Goal: Task Accomplishment & Management: Complete application form

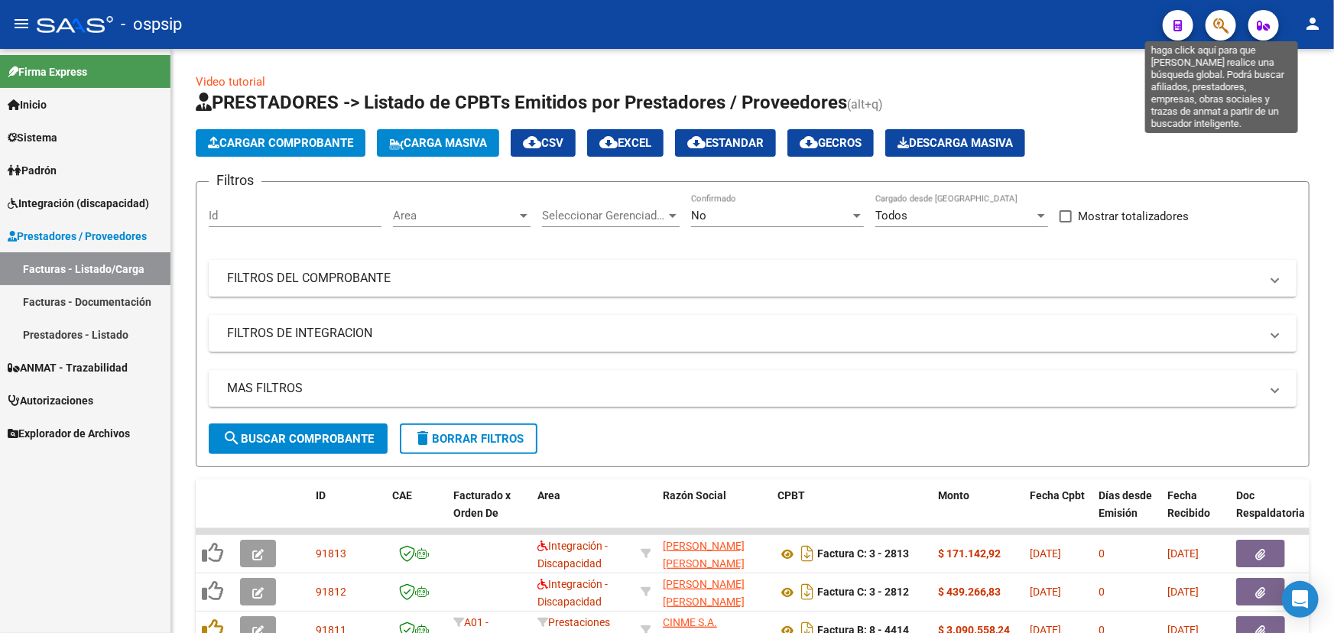
click at [1215, 24] on icon "button" at bounding box center [1220, 26] width 15 height 18
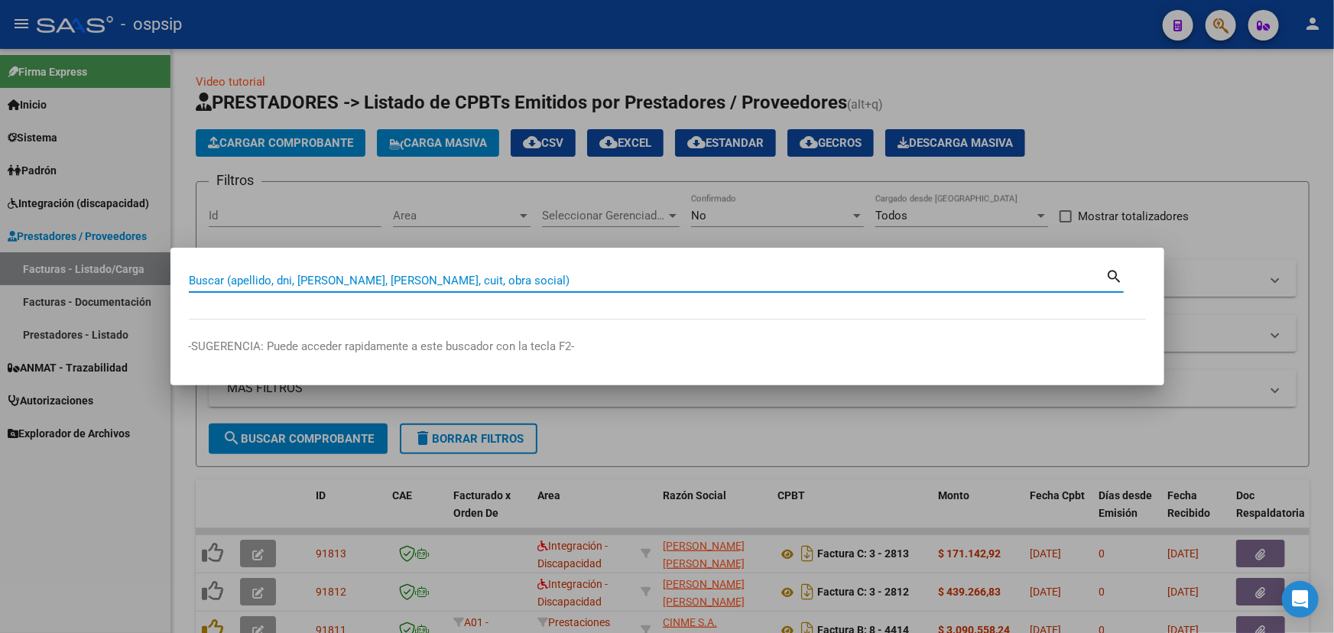
paste input "26587845"
type input "26587845"
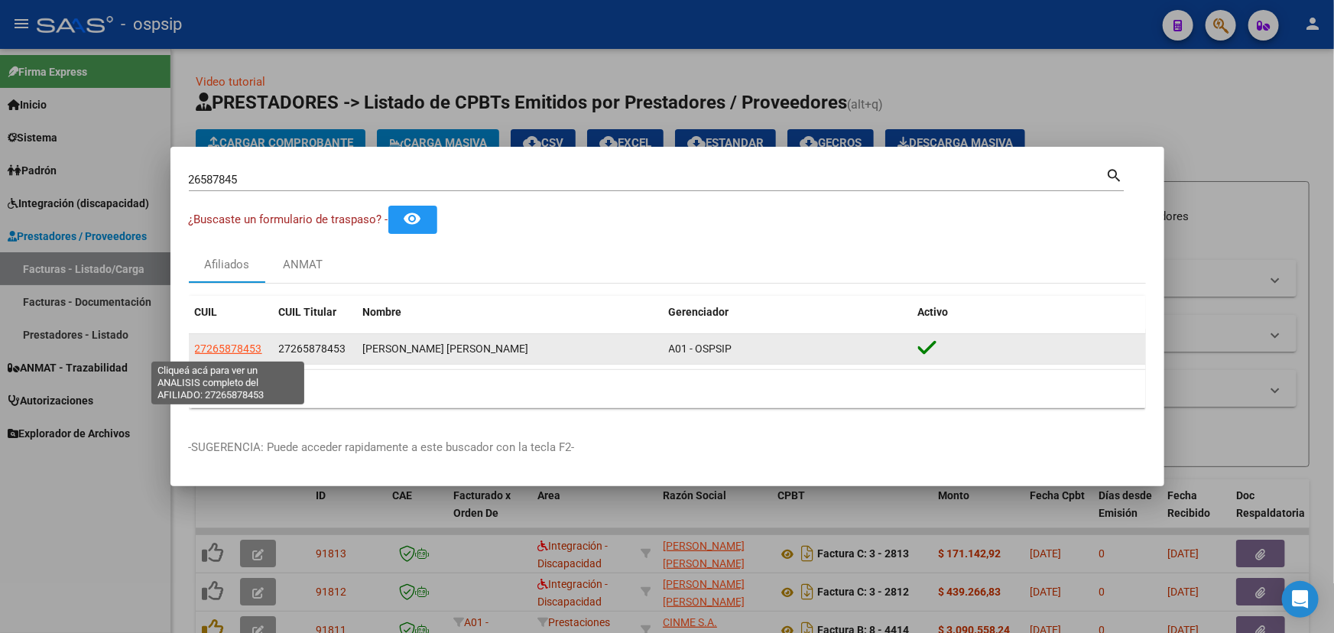
click at [254, 349] on span "27265878453" at bounding box center [228, 348] width 67 height 12
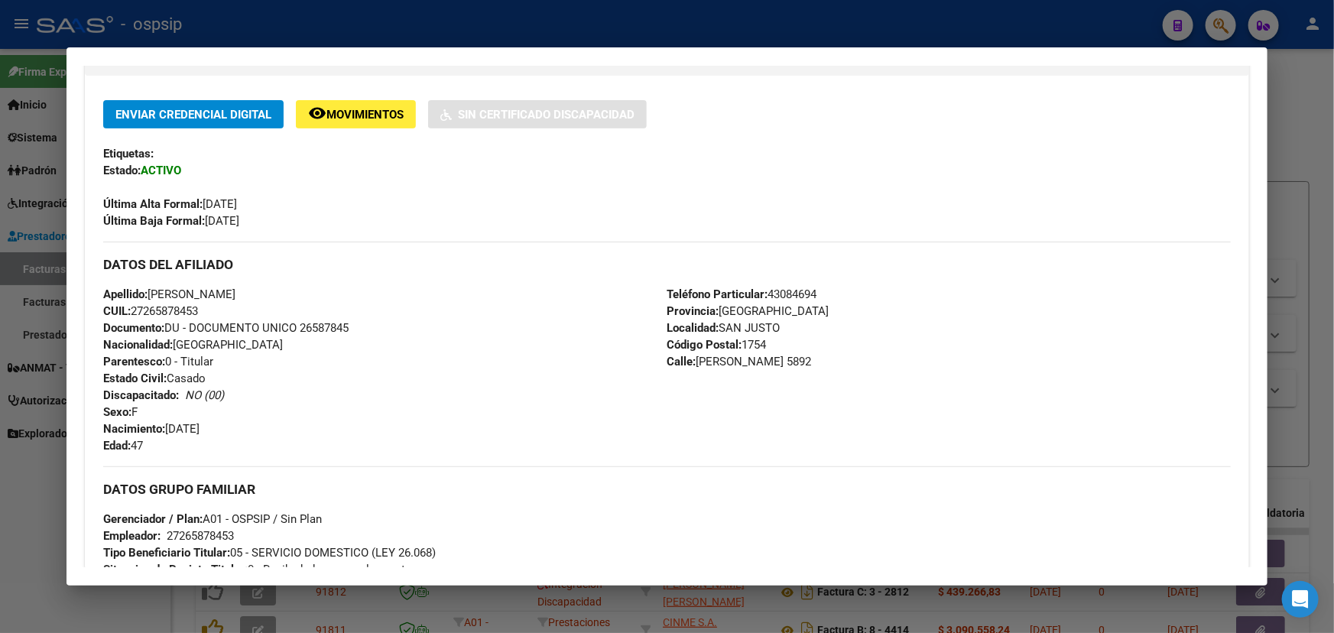
scroll to position [277, 0]
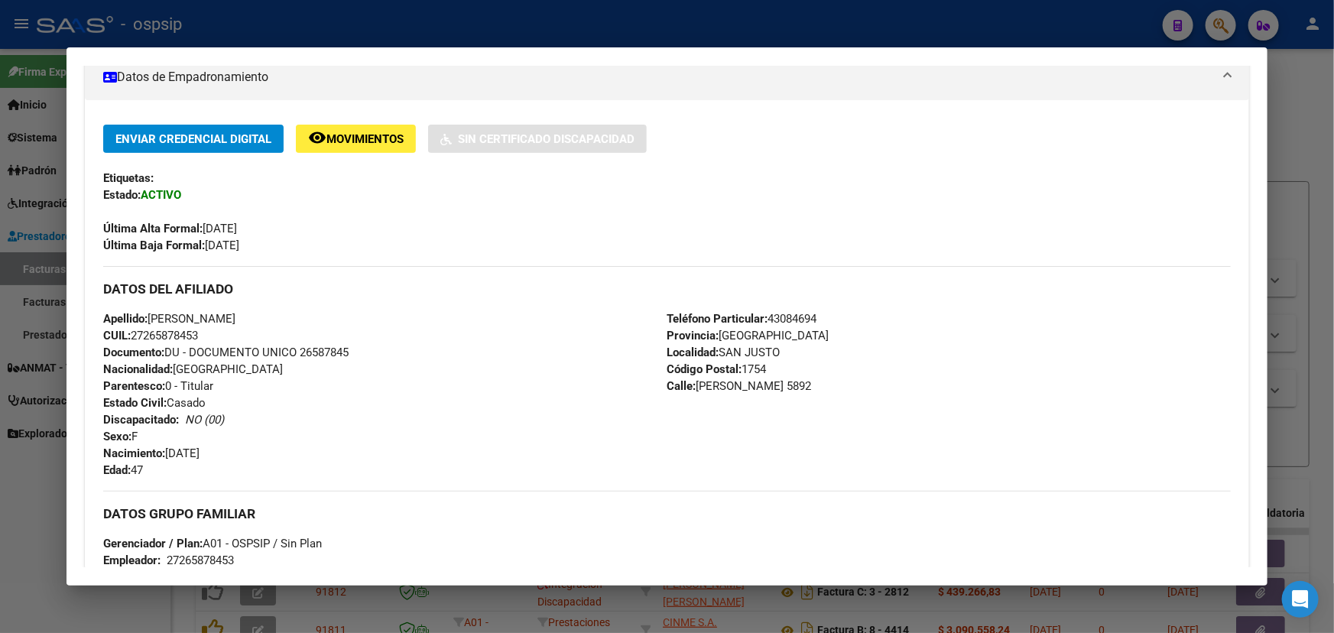
drag, startPoint x: 134, startPoint y: 332, endPoint x: 199, endPoint y: 333, distance: 65.0
click at [214, 333] on div "Apellido: [PERSON_NAME] CUIL: 27265878453 Documento: DU - DOCUMENTO UNICO 26587…" at bounding box center [384, 394] width 563 height 168
copy span "27265878453"
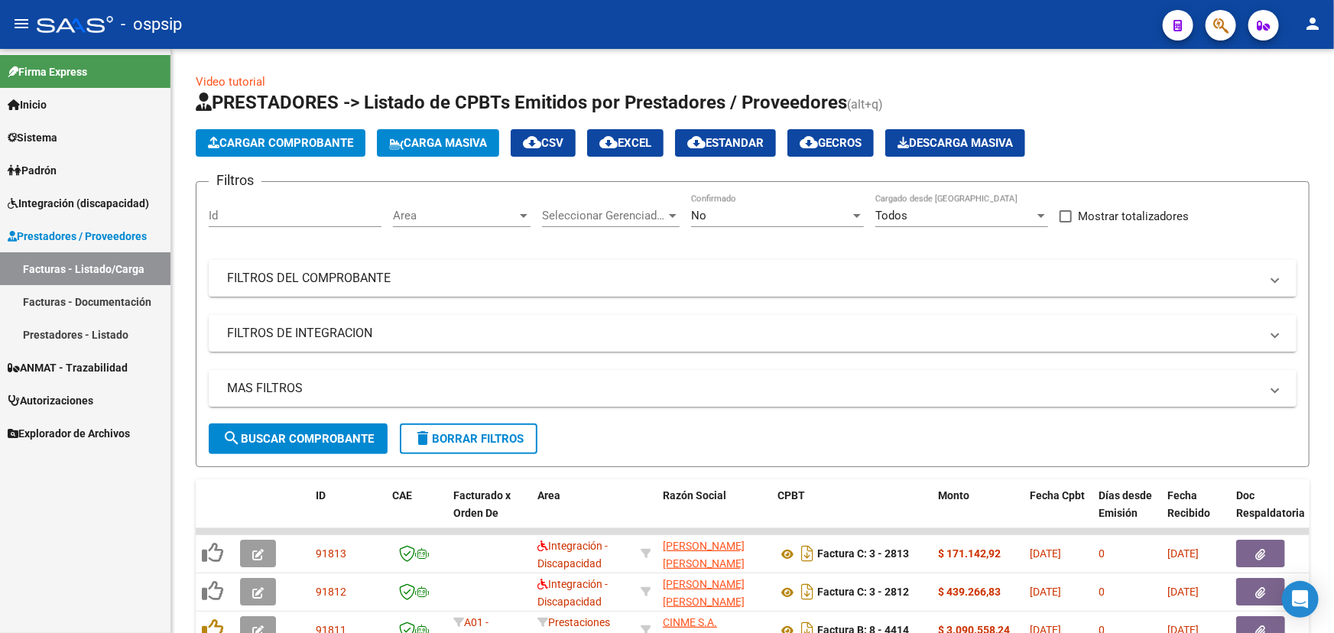
click at [82, 368] on span "ANMAT - Trazabilidad" at bounding box center [68, 367] width 120 height 17
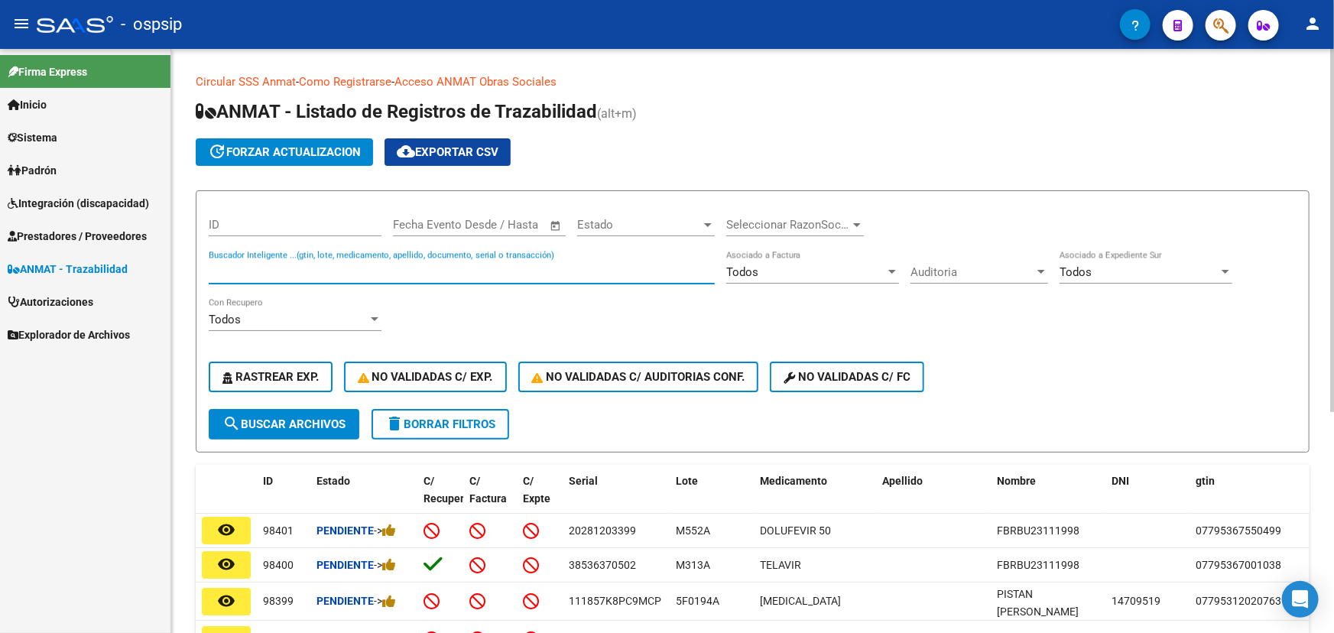
paste input "7798168950000A399214"
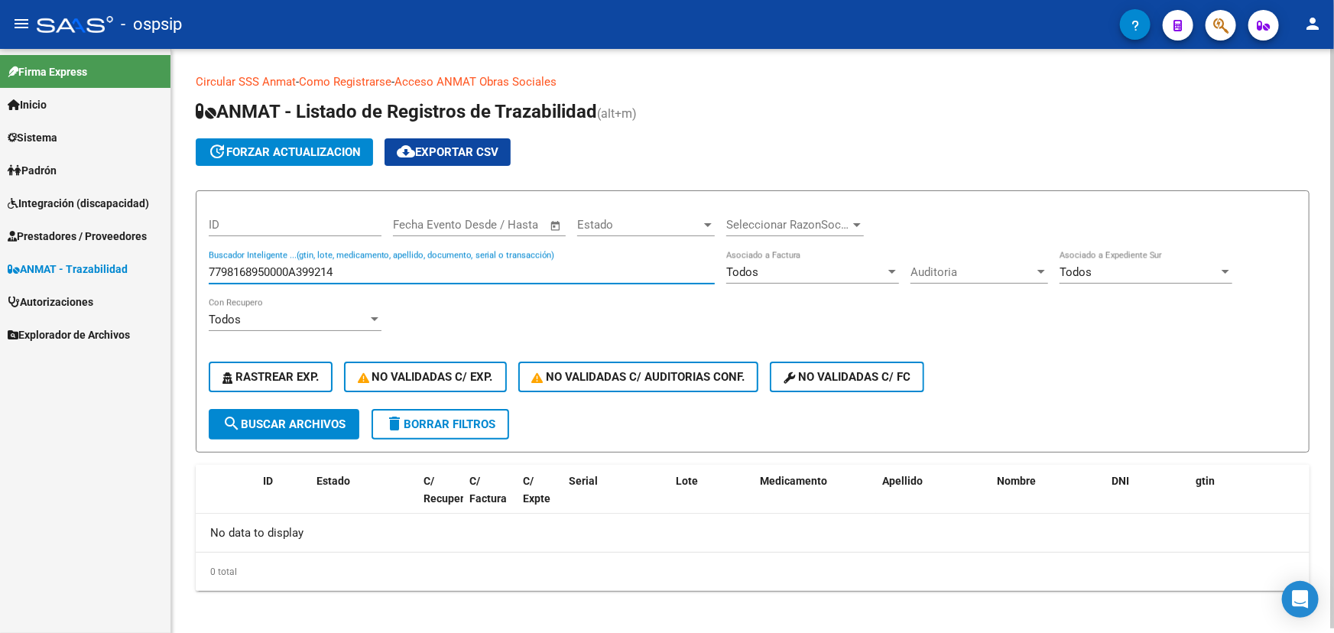
click at [317, 265] on input "7798168950000A399214" at bounding box center [462, 272] width 506 height 14
click at [316, 265] on input "7798168950000A399214" at bounding box center [462, 272] width 506 height 14
paste input "111754FM5NKNHA"
type input "111754FM5NKNHA"
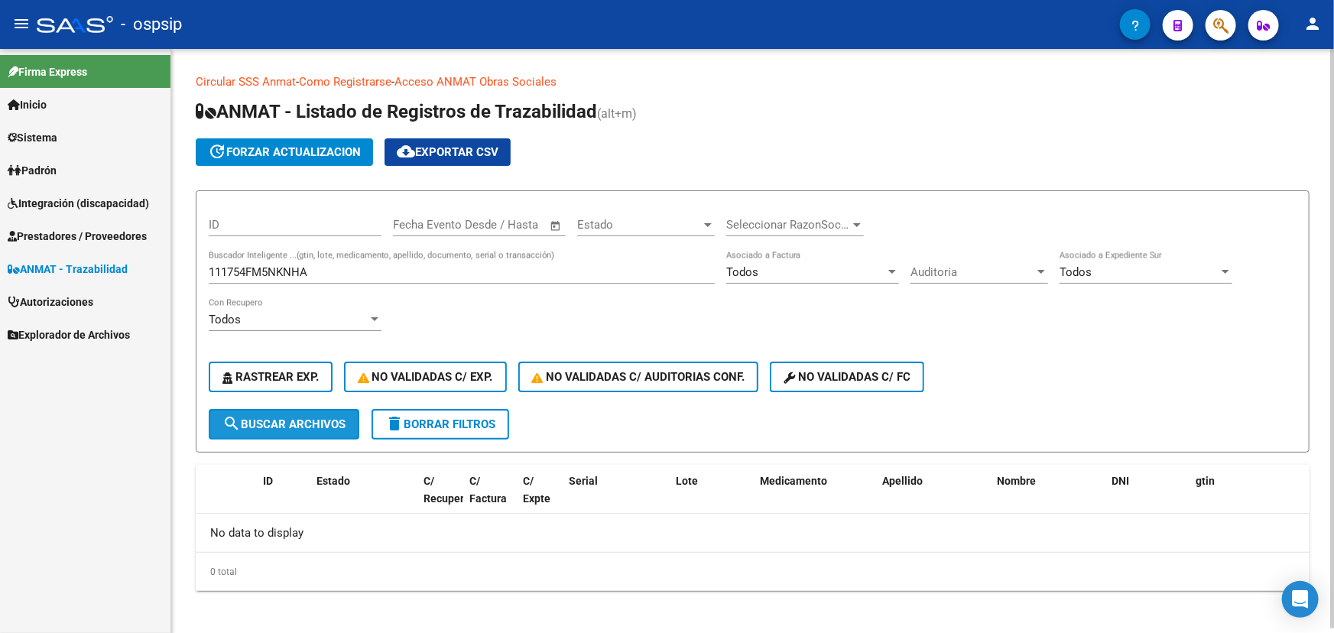
click at [299, 430] on button "search Buscar Archivos" at bounding box center [284, 424] width 151 height 31
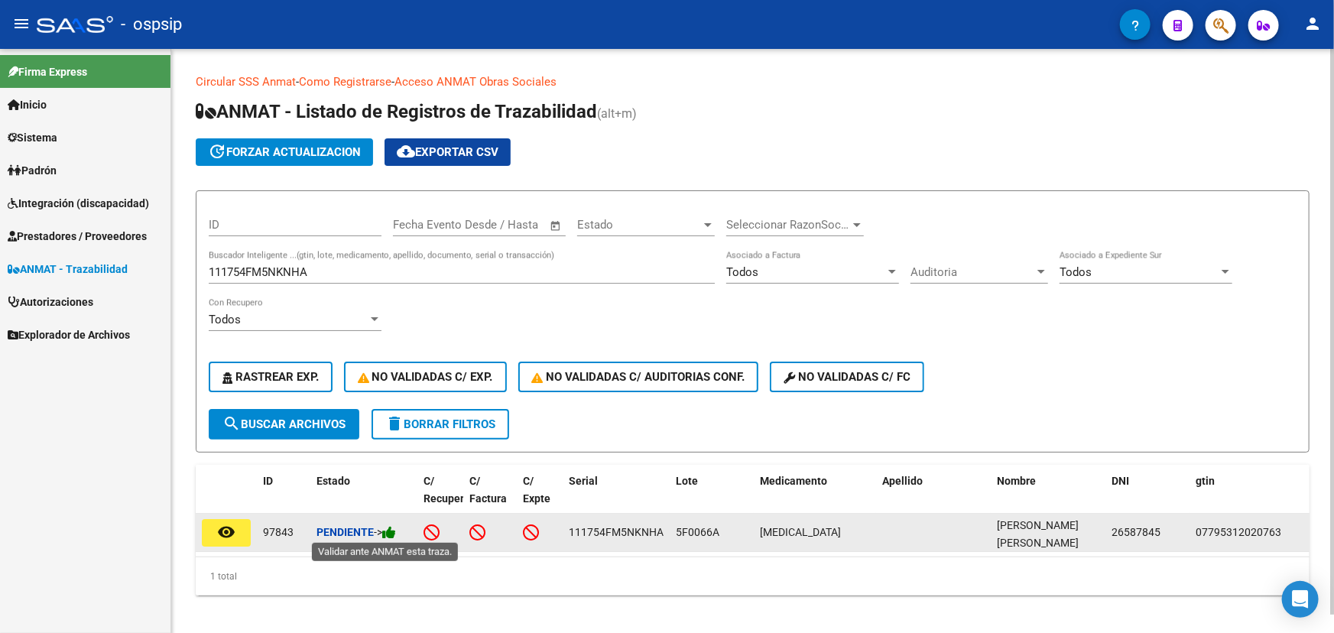
click at [396, 529] on icon at bounding box center [389, 532] width 14 height 15
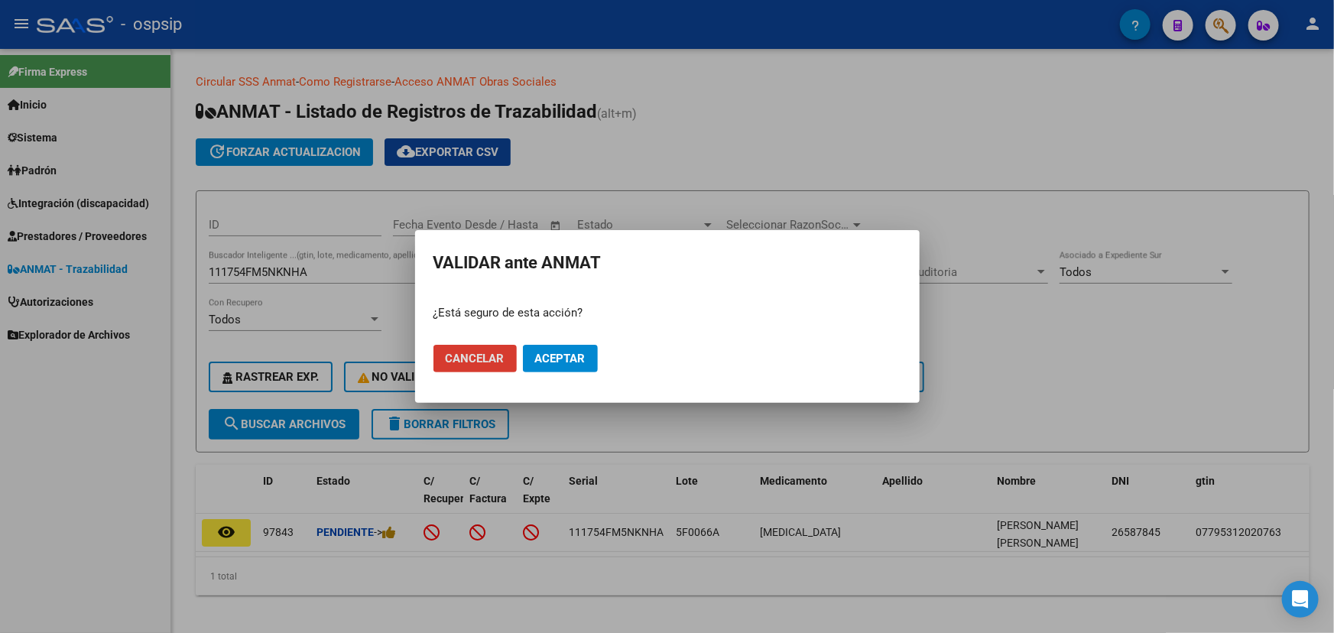
click at [573, 365] on button "Aceptar" at bounding box center [560, 359] width 75 height 28
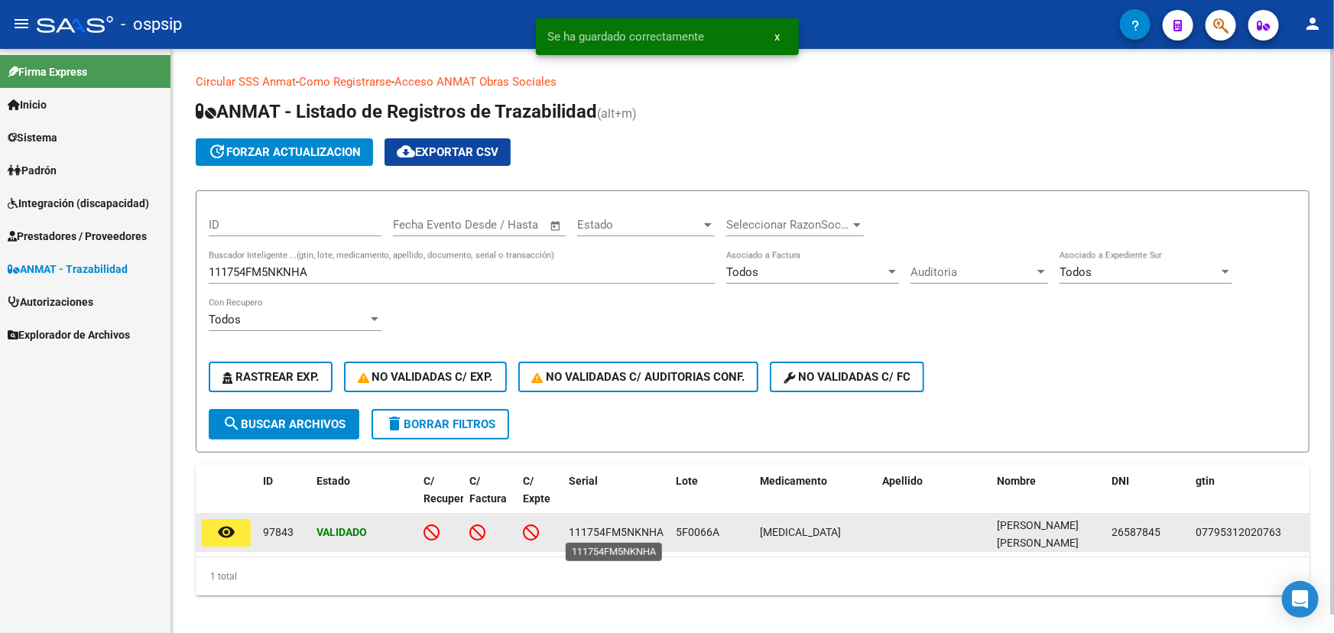
click at [581, 527] on span "111754FM5NKNHA" at bounding box center [616, 532] width 95 height 12
copy span "111754FM5NKNHA"
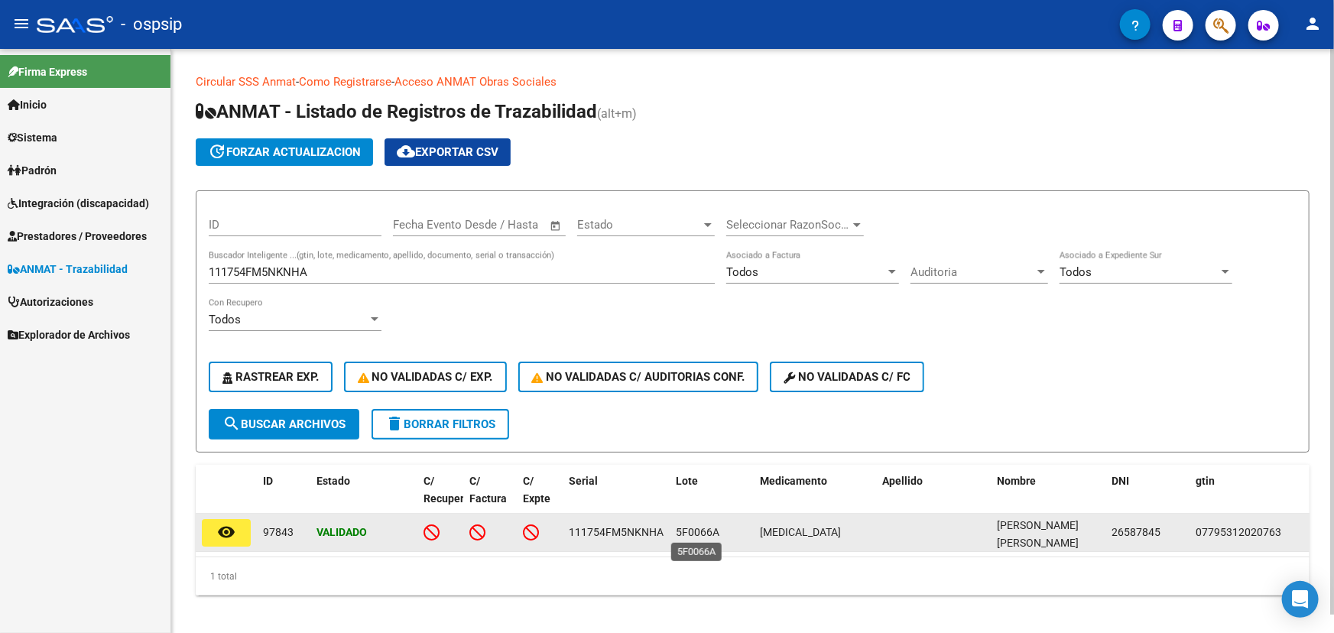
click at [710, 526] on span "5F0066A" at bounding box center [698, 532] width 44 height 12
copy span "5F0066A"
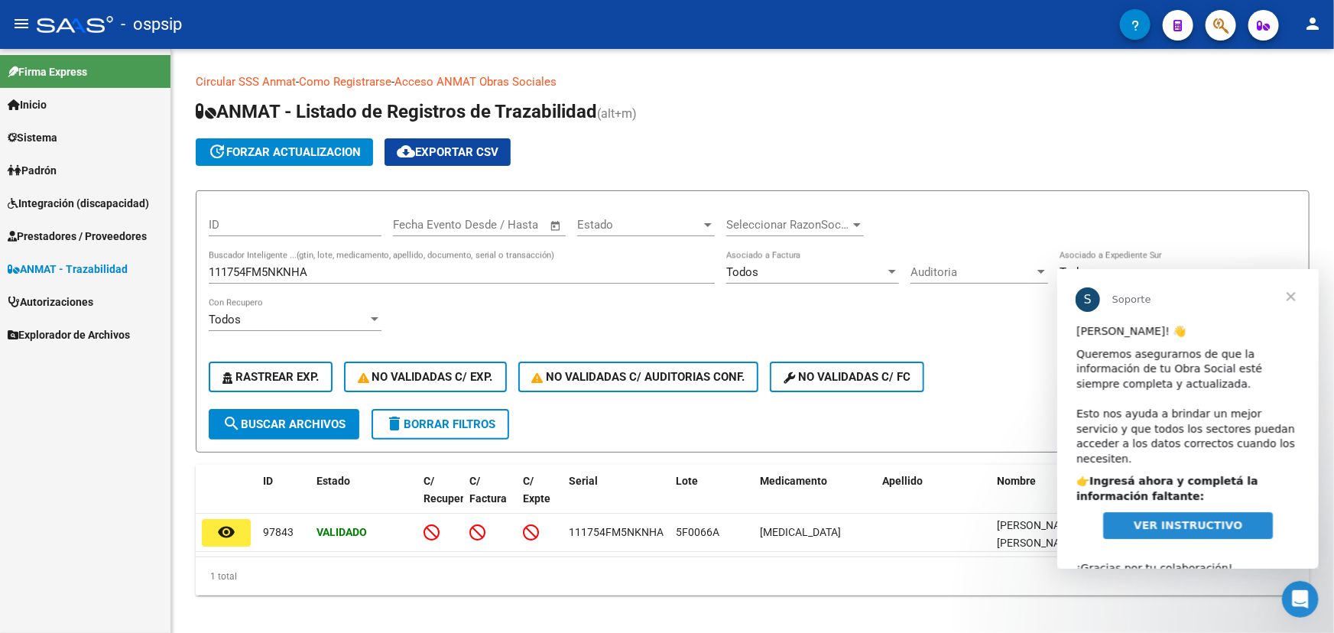
click at [1296, 293] on span "Cerrar" at bounding box center [1289, 295] width 55 height 55
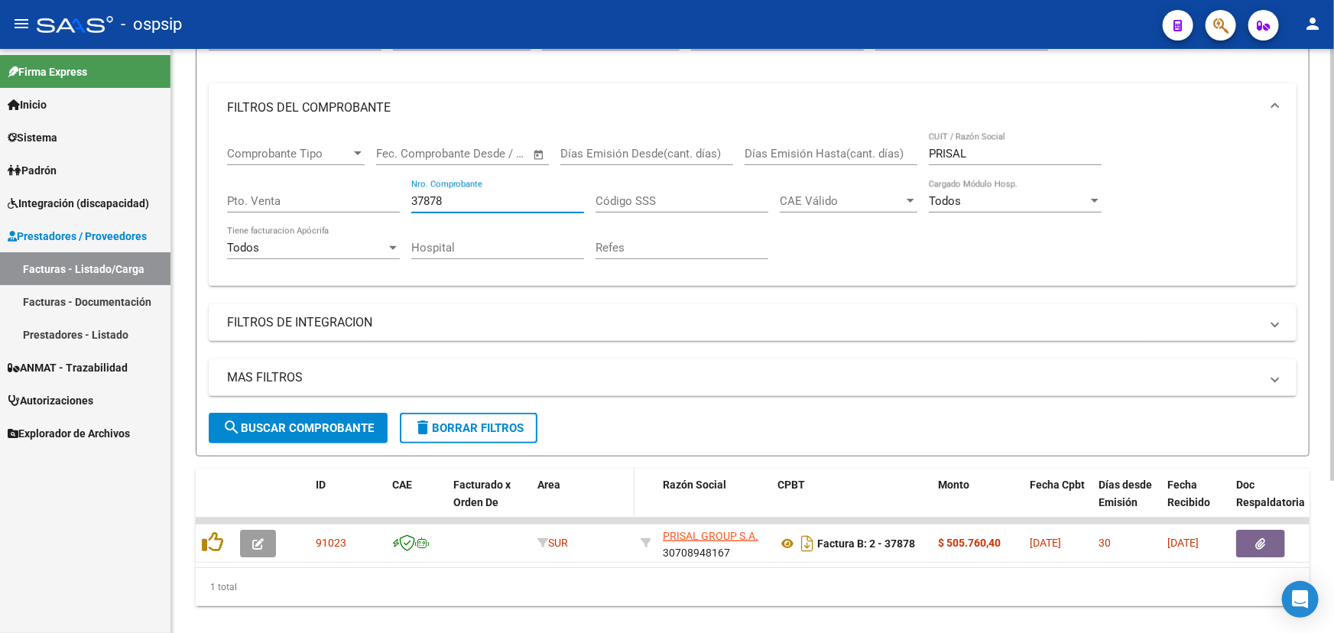
scroll to position [206, 0]
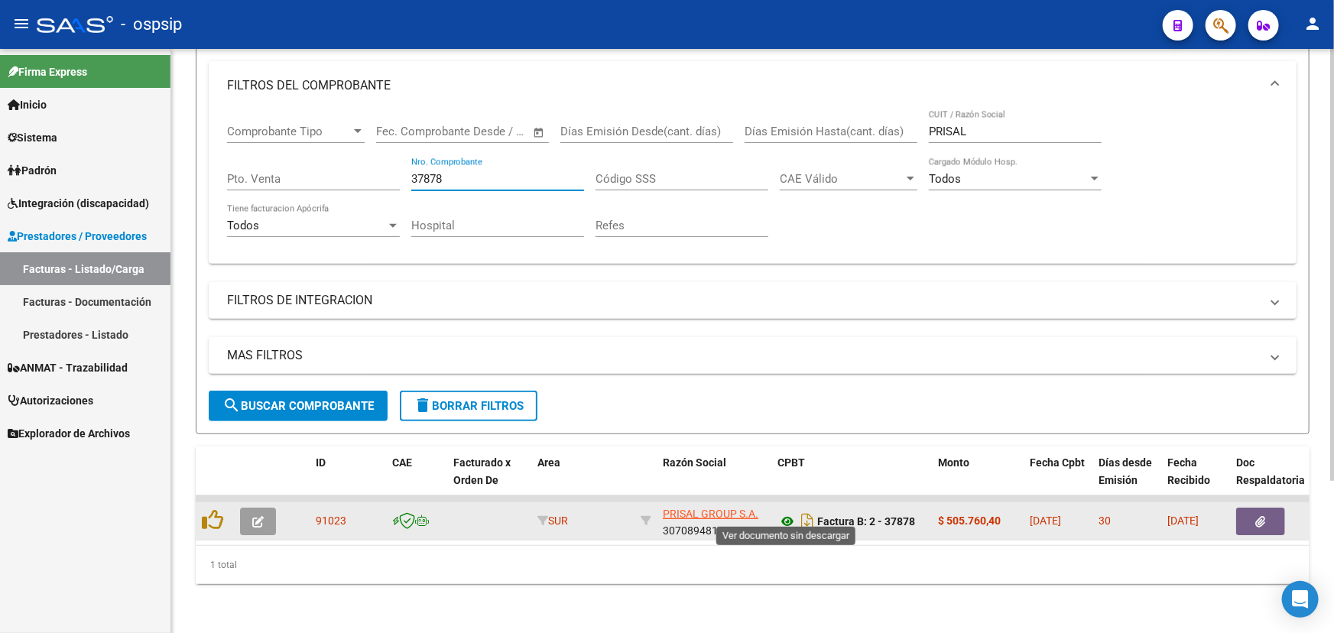
click at [784, 512] on icon at bounding box center [787, 521] width 20 height 18
click at [268, 507] on button "button" at bounding box center [258, 521] width 36 height 28
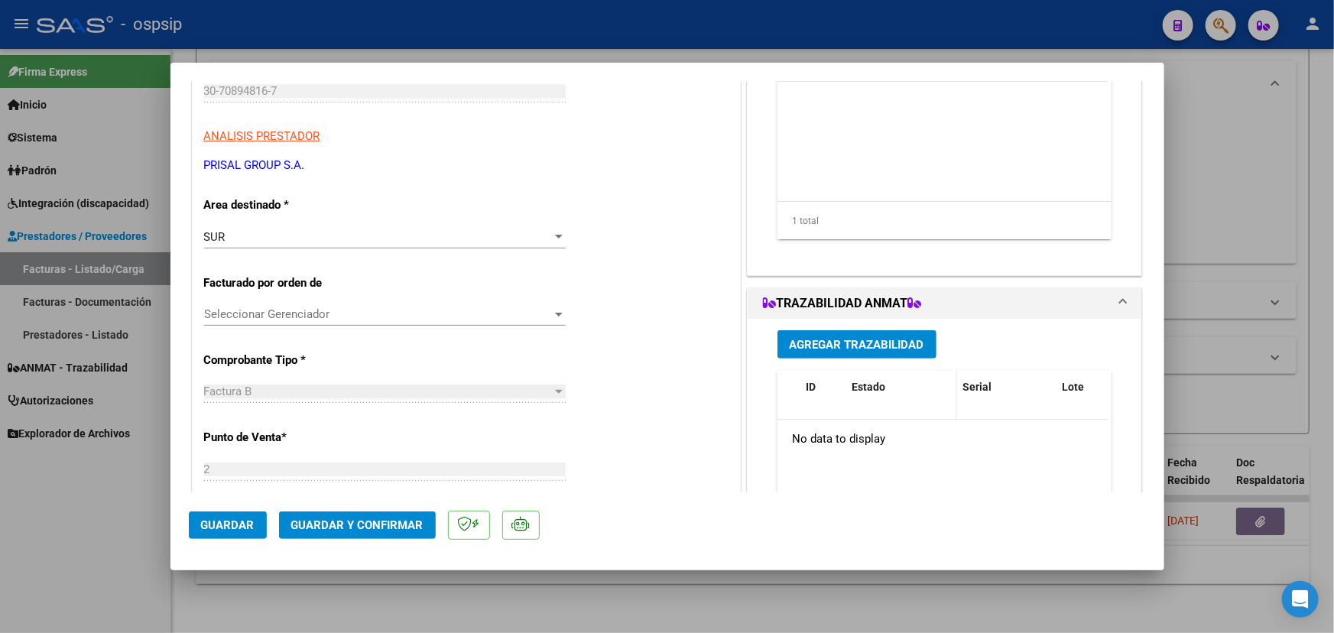
scroll to position [277, 0]
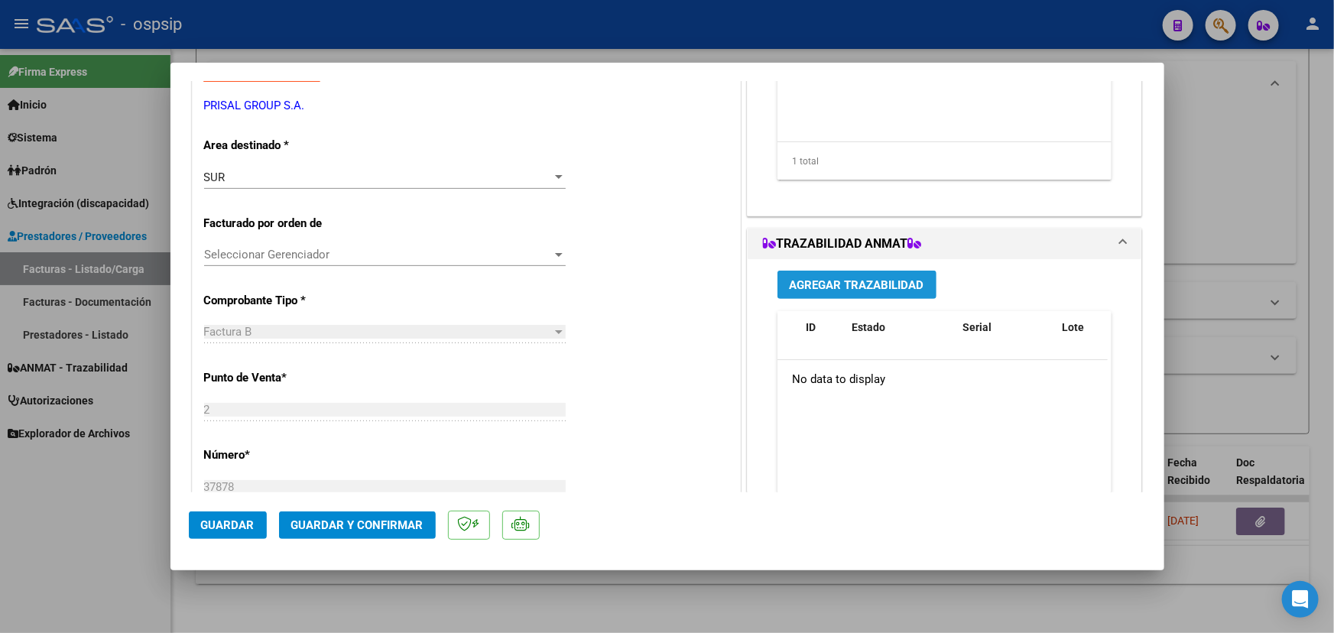
click at [840, 287] on span "Agregar Trazabilidad" at bounding box center [856, 285] width 134 height 14
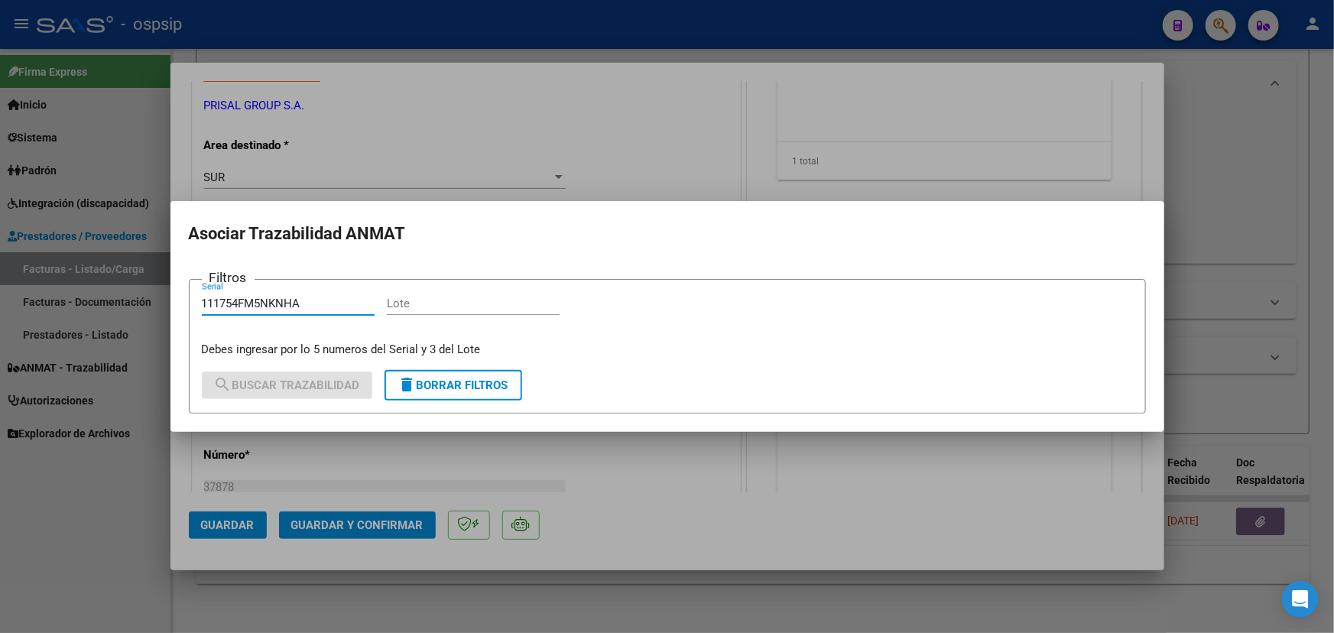
type input "111754FM5NKNHA"
paste input "5F0066A"
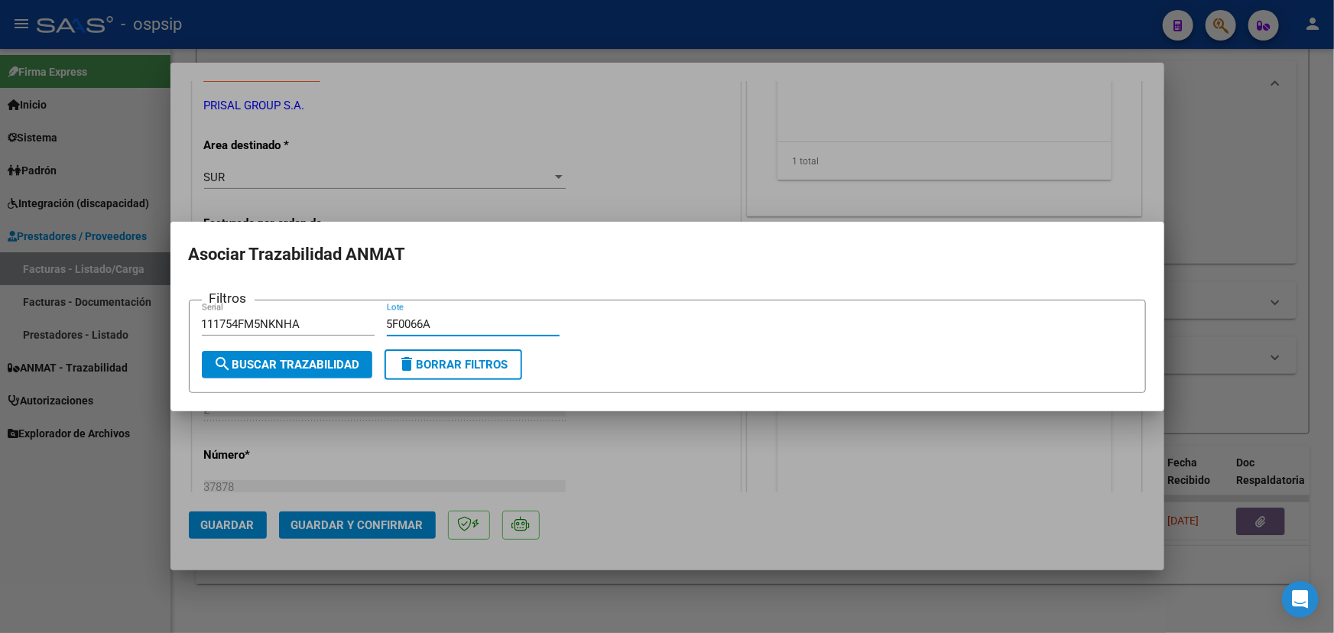
type input "5F0066A"
click at [300, 372] on button "search Buscar Trazabilidad" at bounding box center [287, 365] width 170 height 28
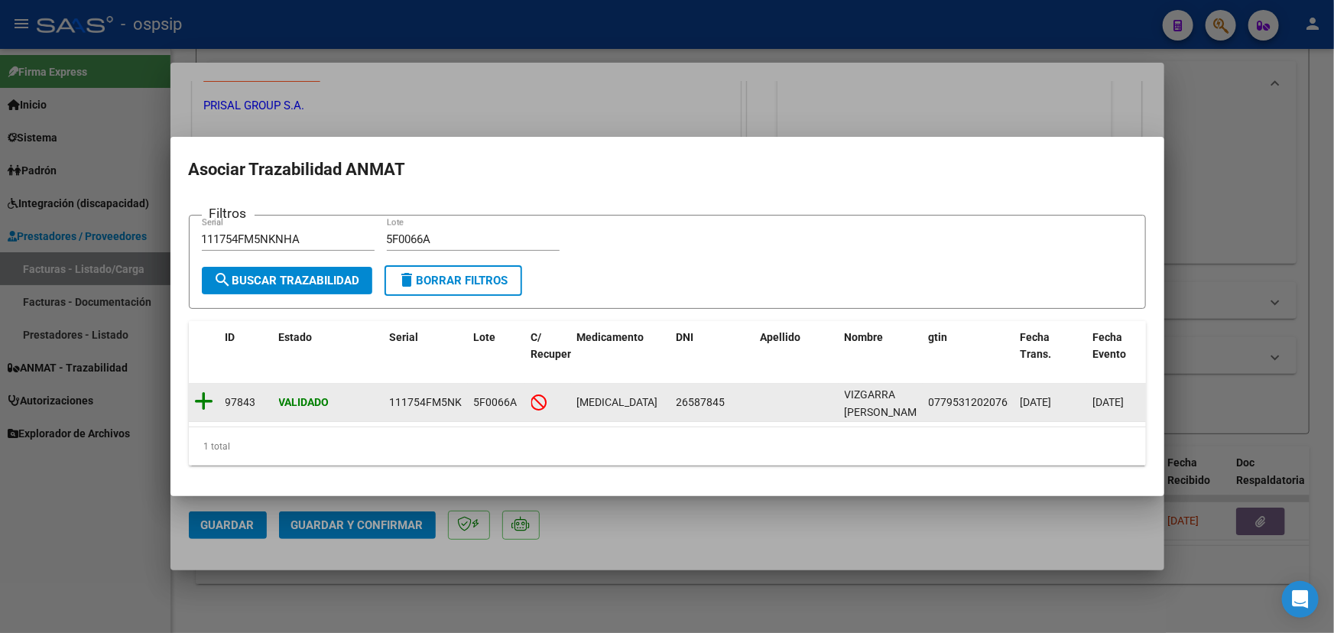
click at [206, 400] on icon at bounding box center [204, 401] width 19 height 21
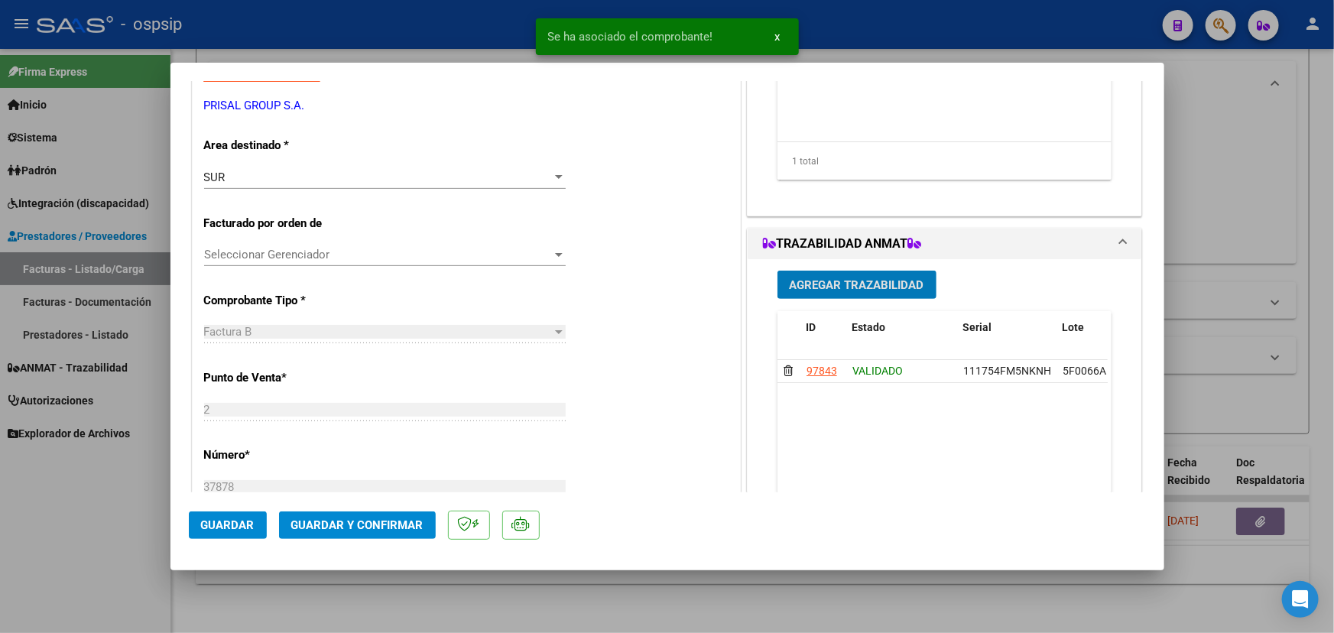
click at [337, 523] on span "Guardar y Confirmar" at bounding box center [357, 525] width 132 height 14
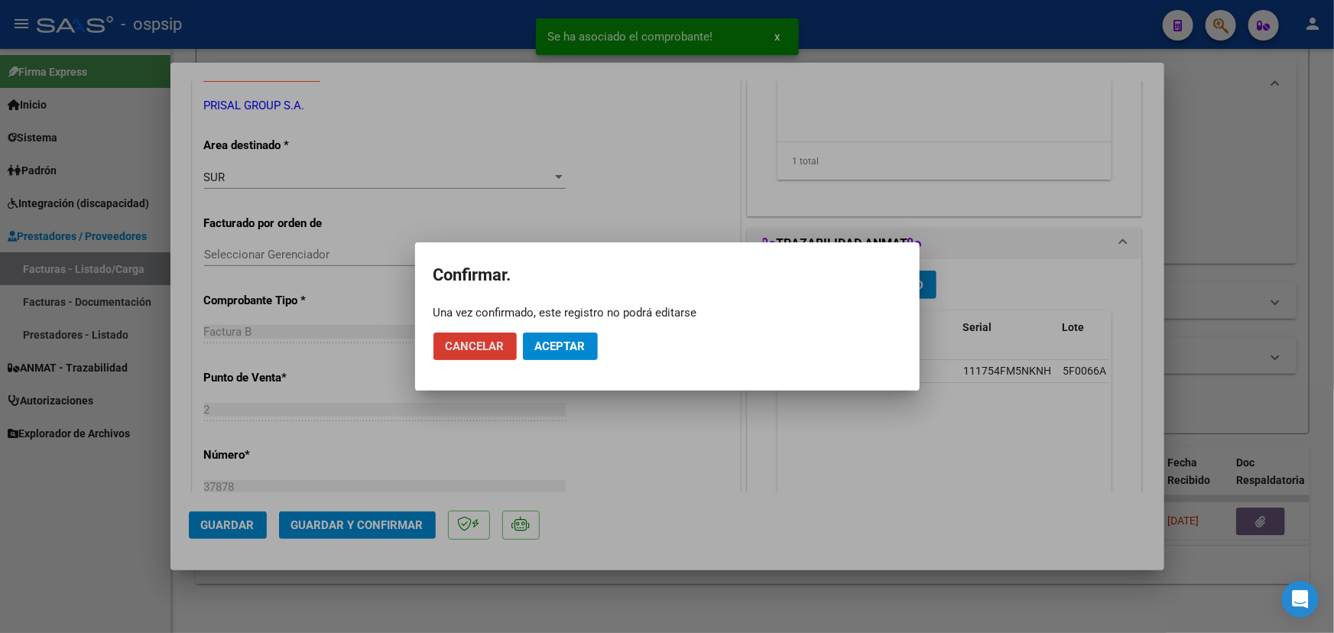
click at [575, 329] on mat-dialog-actions "Cancelar Aceptar" at bounding box center [667, 346] width 468 height 52
drag, startPoint x: 577, startPoint y: 337, endPoint x: 576, endPoint y: 349, distance: 12.3
click at [577, 339] on button "Aceptar" at bounding box center [560, 346] width 75 height 28
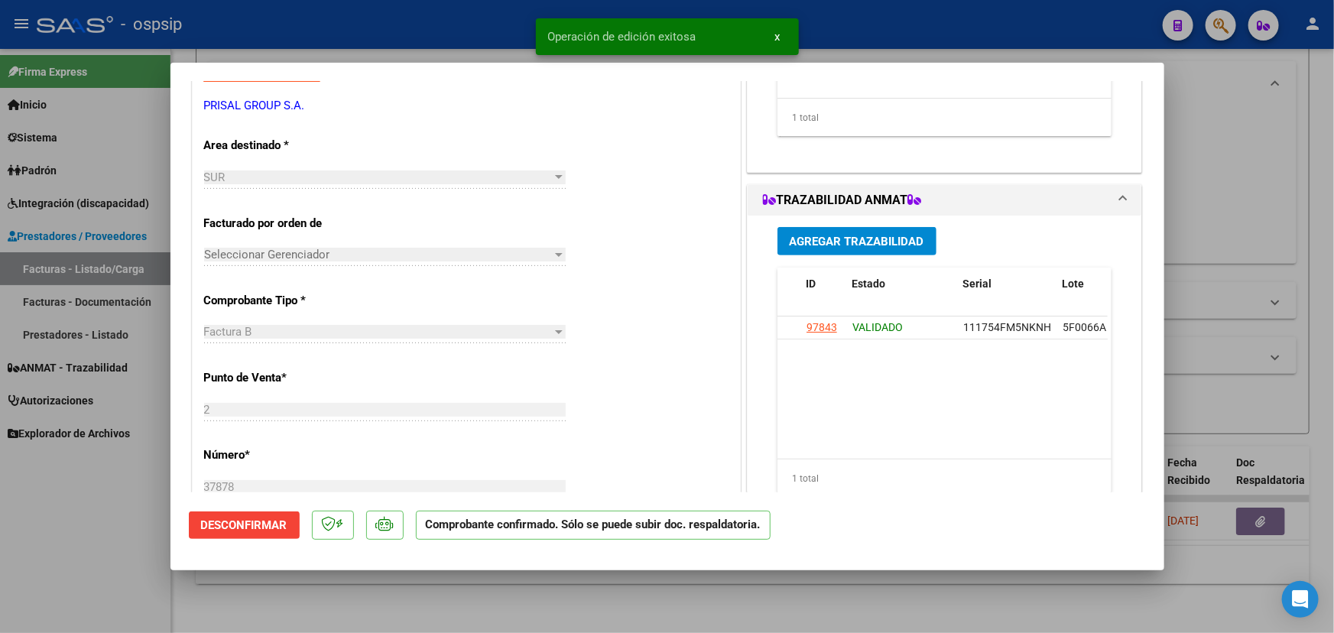
type input "$ 0,00"
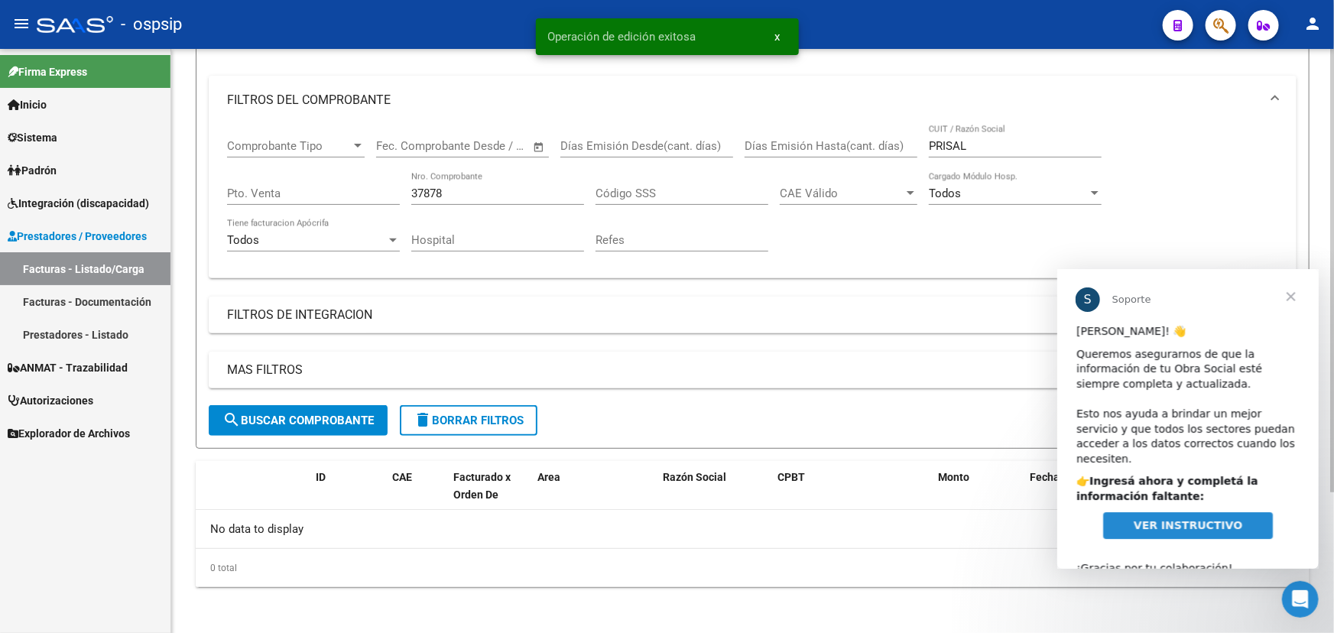
scroll to position [0, 0]
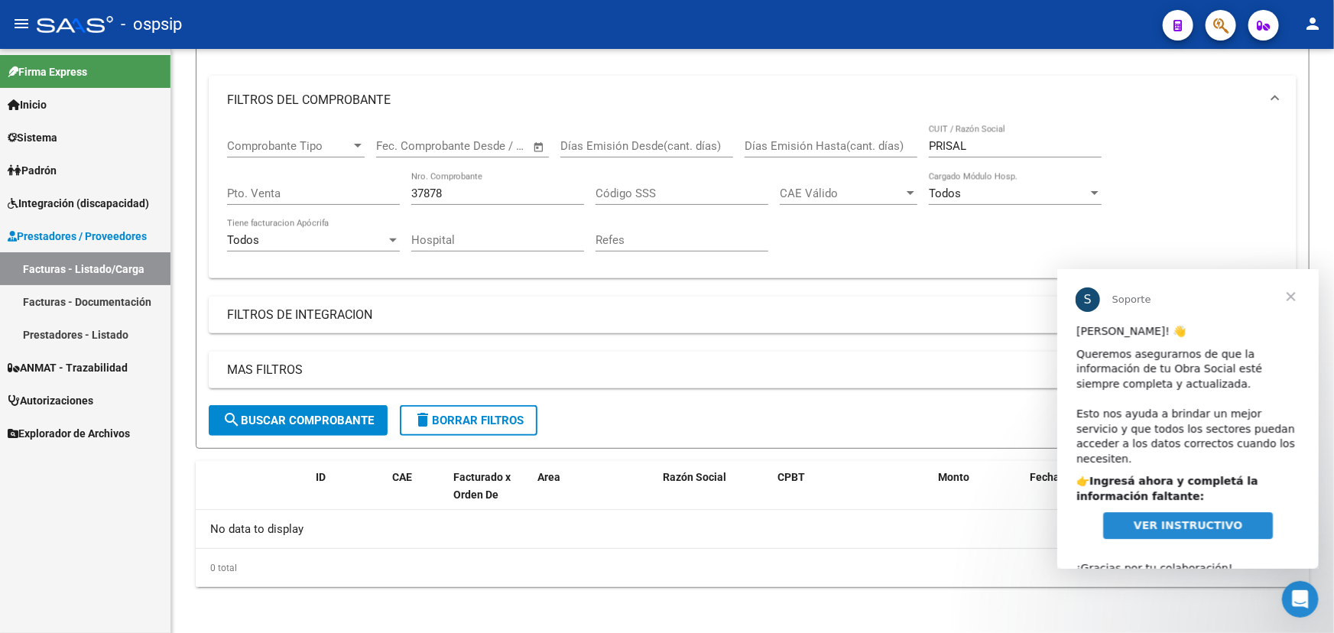
click at [1199, 518] on span "VER INSTRUCTIVO" at bounding box center [1187, 524] width 109 height 12
click at [1201, 518] on span "VER INSTRUCTIVO" at bounding box center [1187, 524] width 109 height 12
click at [1287, 287] on span "Cerrar" at bounding box center [1289, 295] width 55 height 55
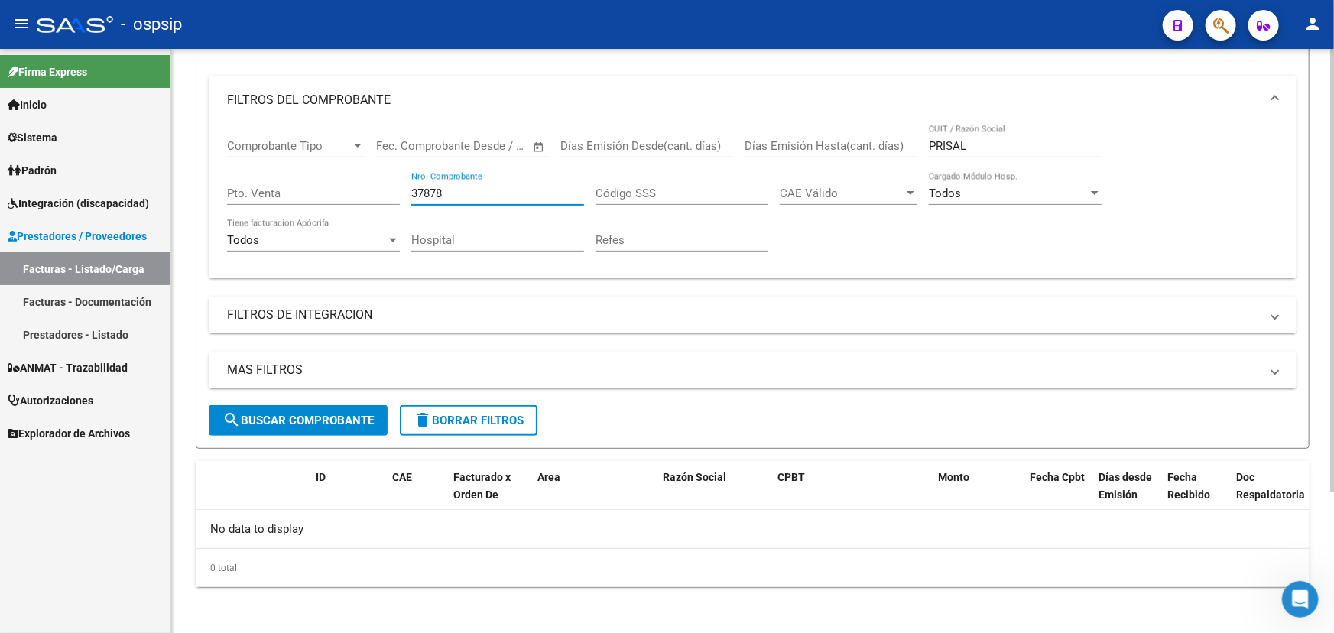
click at [420, 190] on input "37878" at bounding box center [497, 193] width 173 height 14
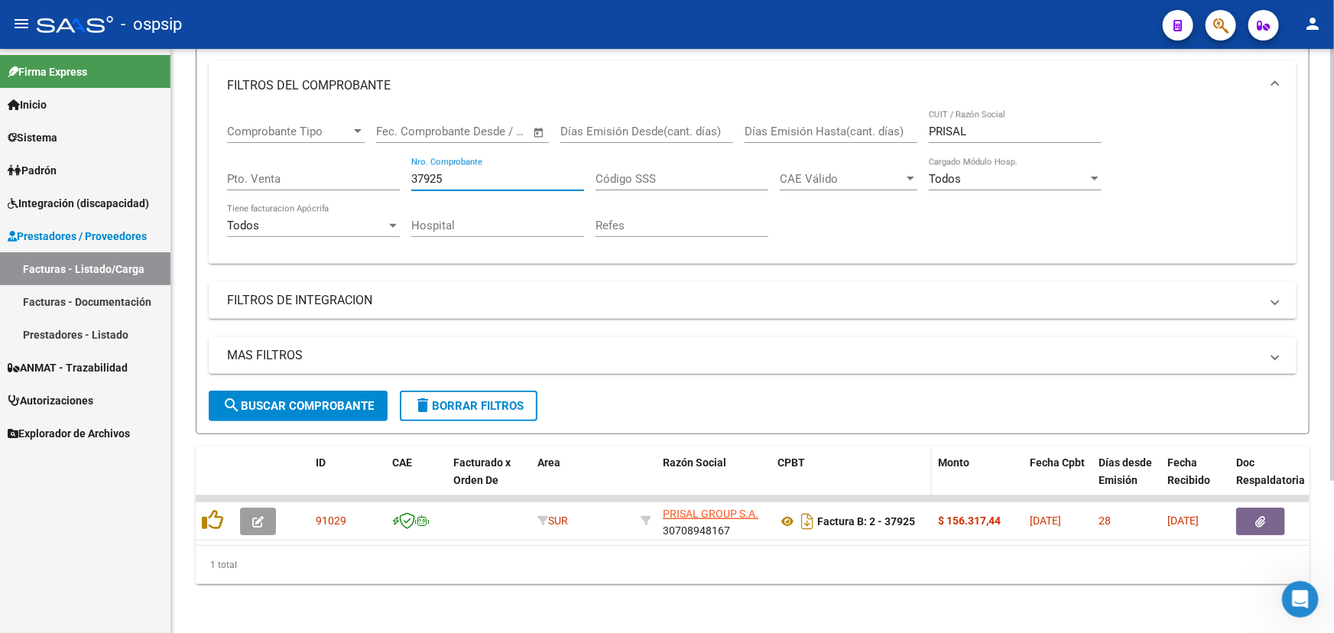
scroll to position [206, 0]
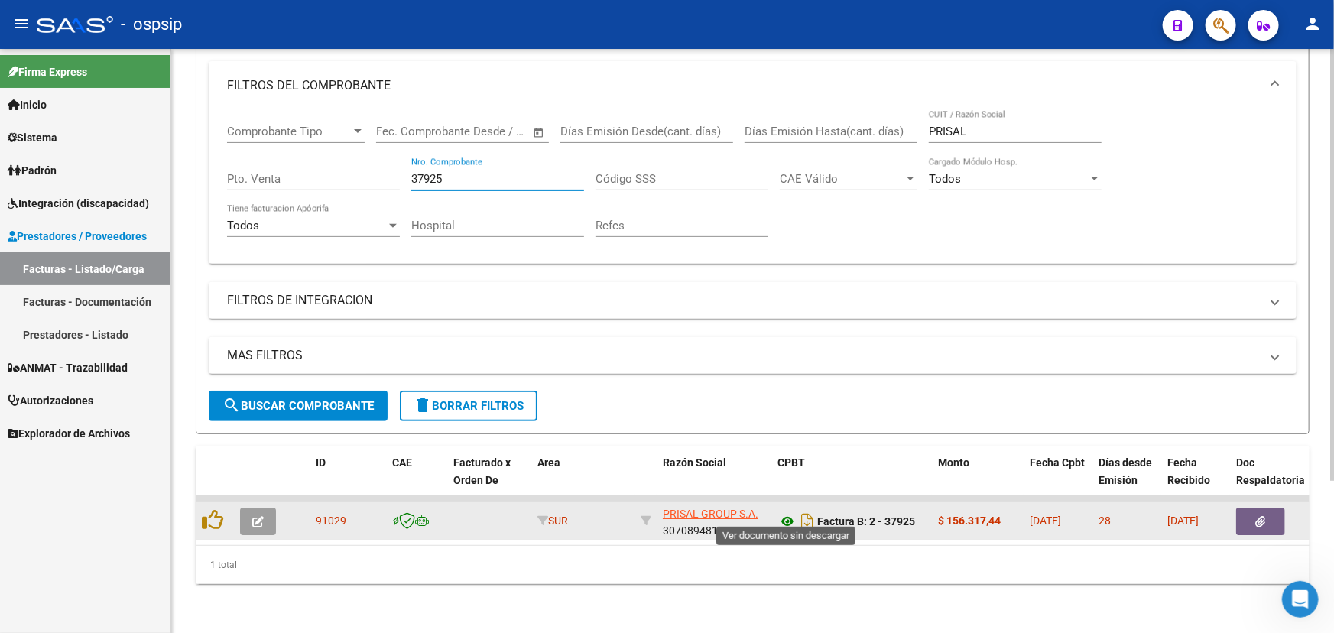
type input "37925"
click at [783, 512] on icon at bounding box center [787, 521] width 20 height 18
click at [259, 516] on icon "button" at bounding box center [257, 521] width 11 height 11
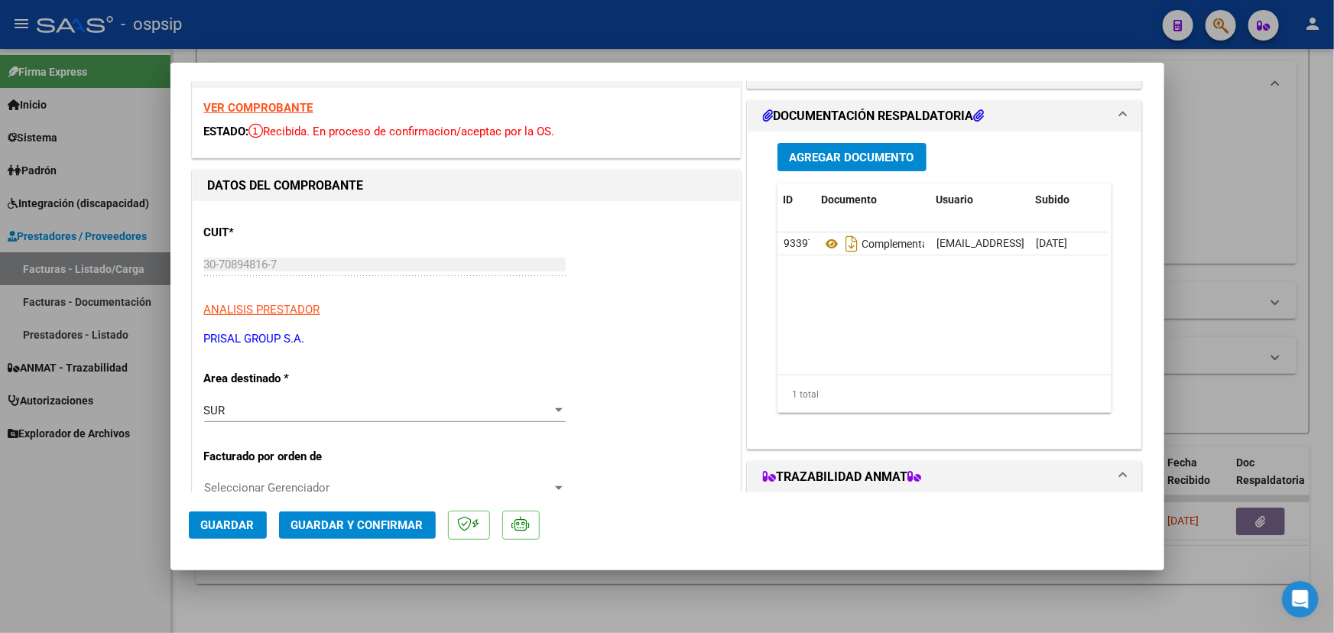
scroll to position [0, 0]
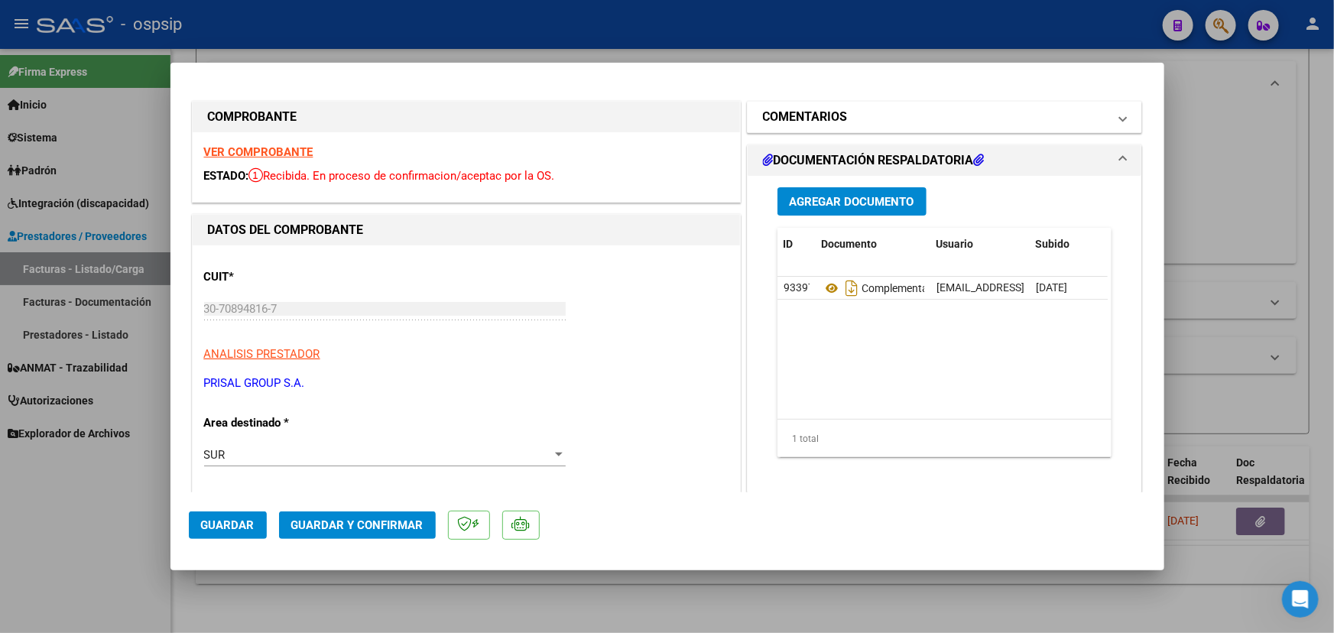
click at [876, 122] on mat-panel-title "COMENTARIOS" at bounding box center [935, 117] width 345 height 18
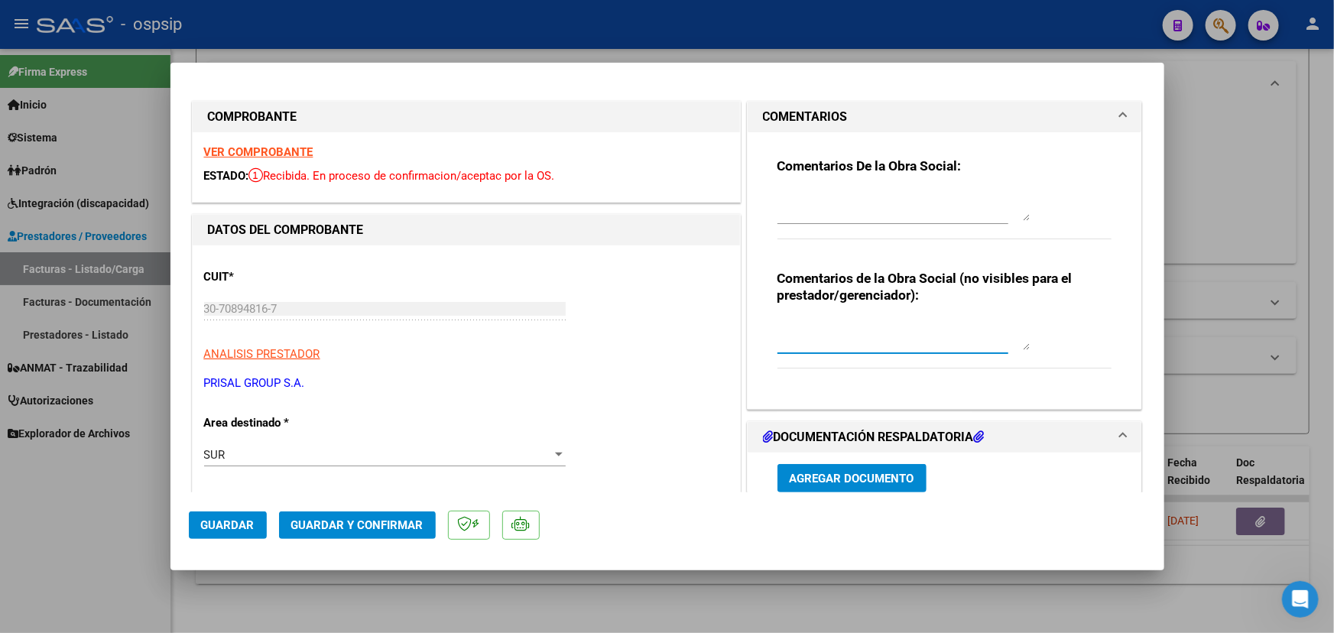
click at [859, 333] on textarea at bounding box center [903, 334] width 252 height 31
type textarea "MEDICACION Y ACCESORIOS NO OBLIGAN TRAZA"
click at [329, 521] on span "Guardar y Confirmar" at bounding box center [357, 525] width 132 height 14
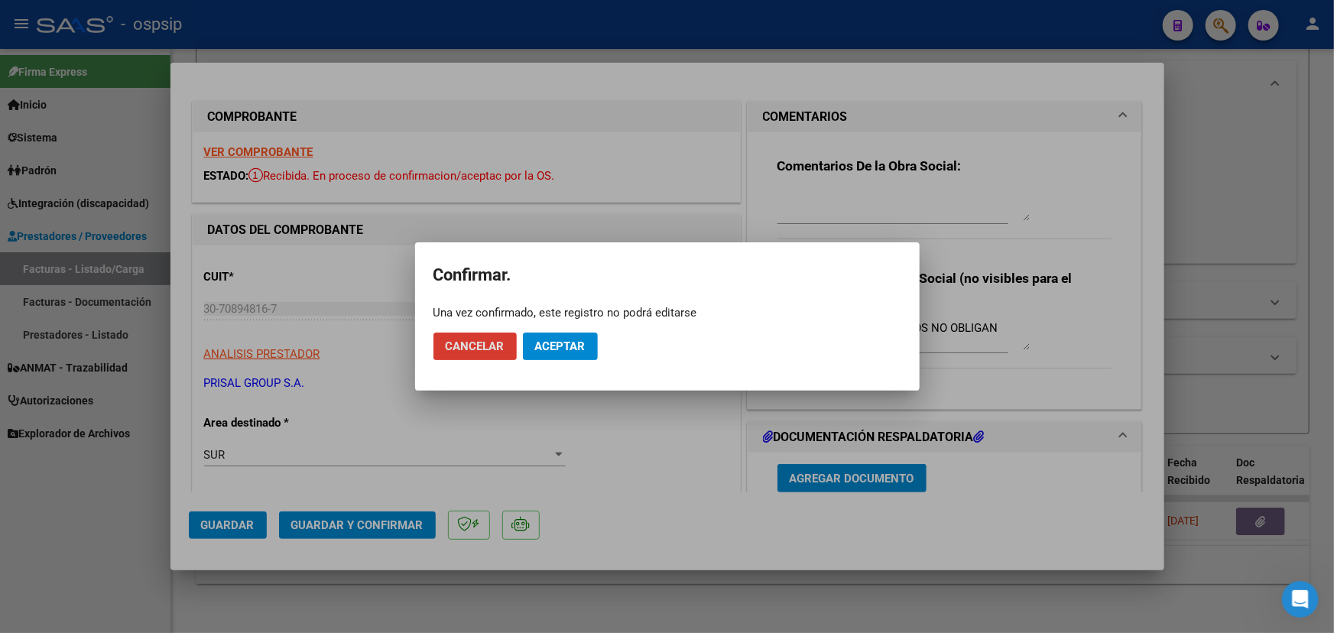
click at [495, 341] on span "Cancelar" at bounding box center [475, 346] width 59 height 14
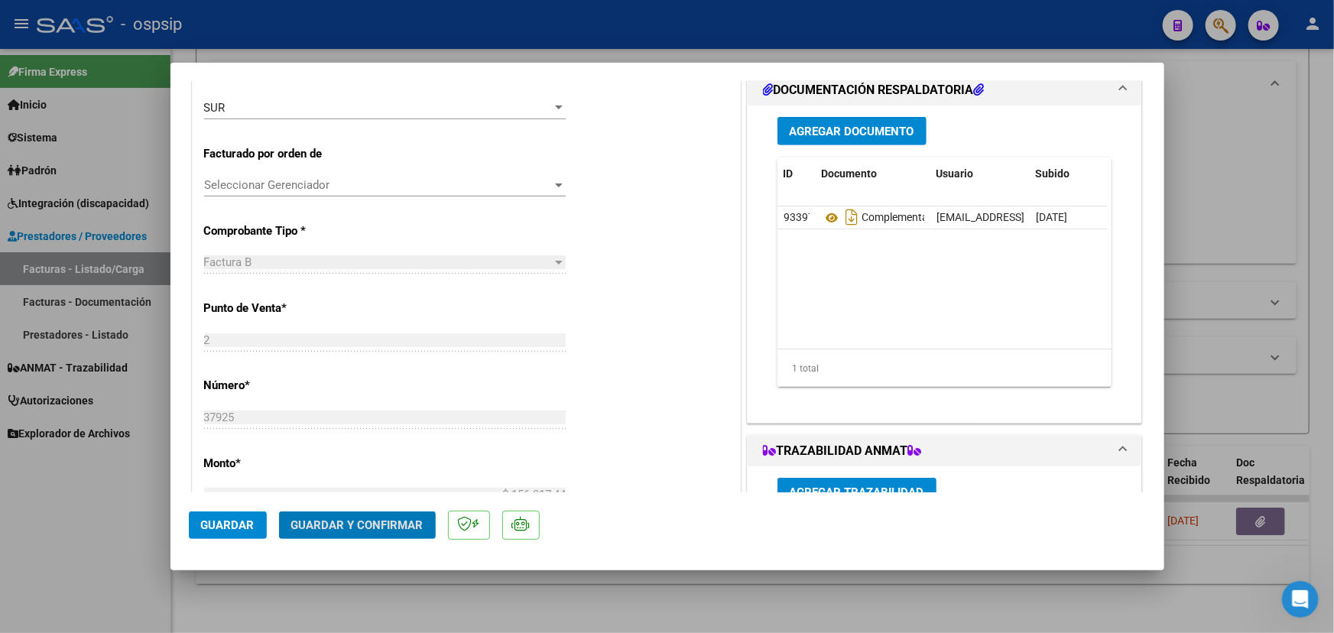
scroll to position [416, 0]
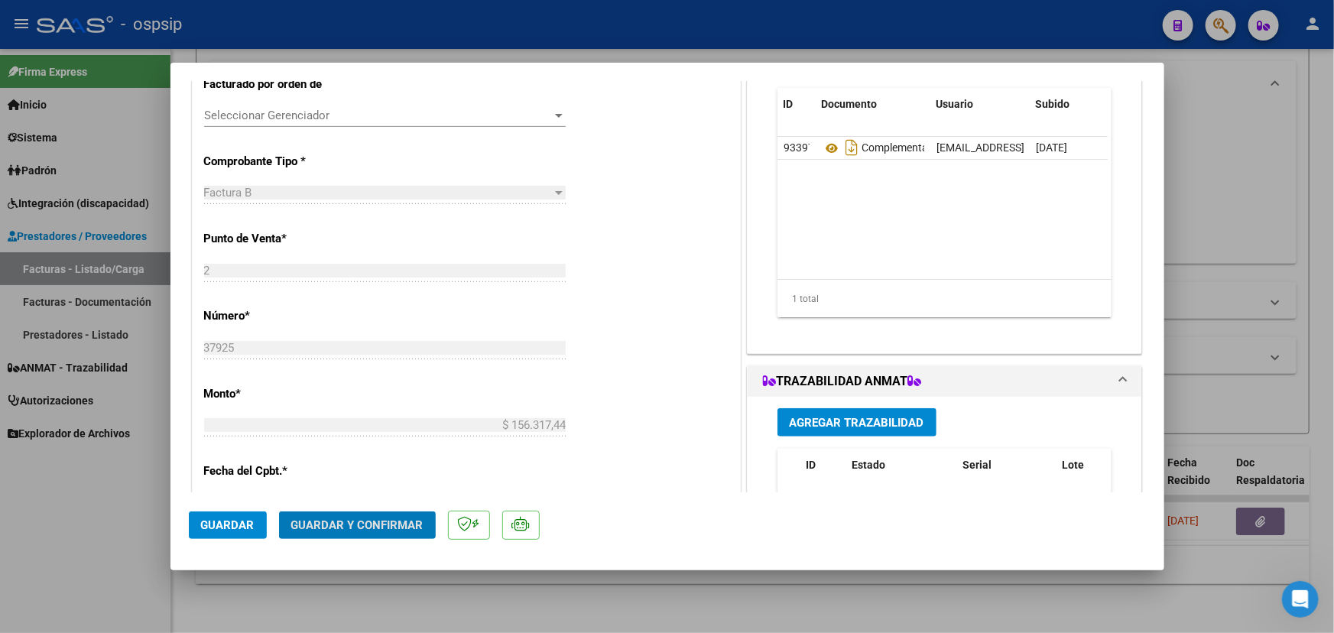
click at [406, 523] on span "Guardar y Confirmar" at bounding box center [357, 525] width 132 height 14
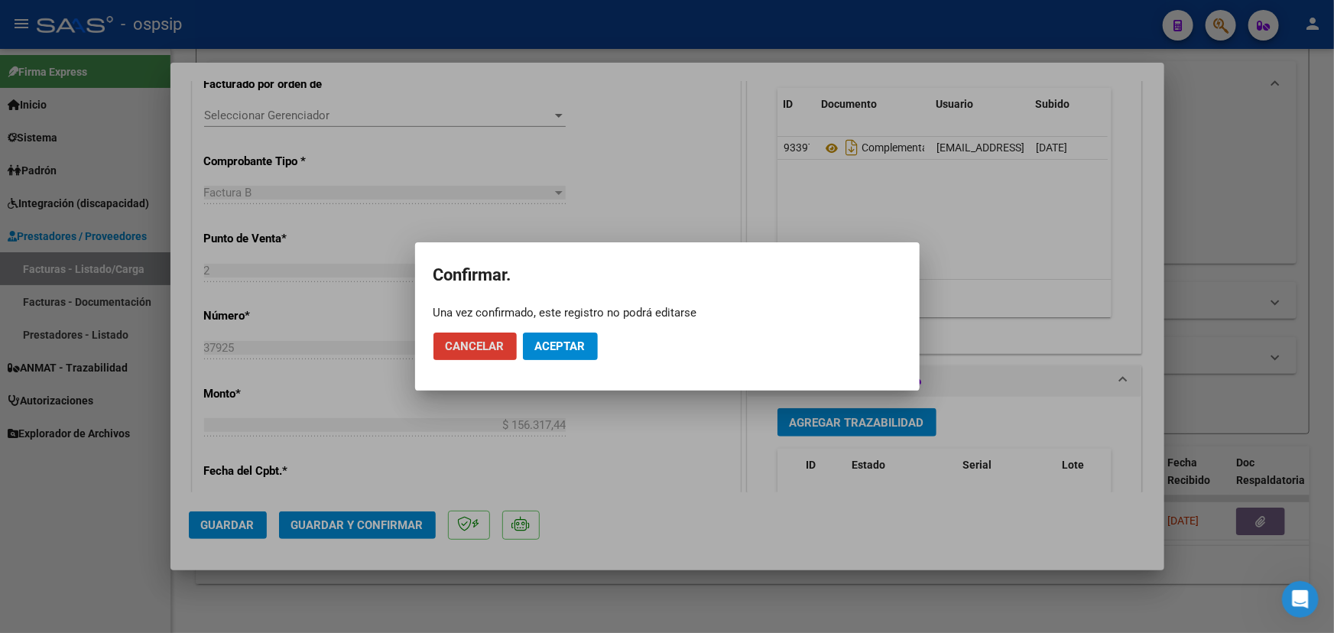
click at [557, 343] on span "Aceptar" at bounding box center [560, 346] width 50 height 14
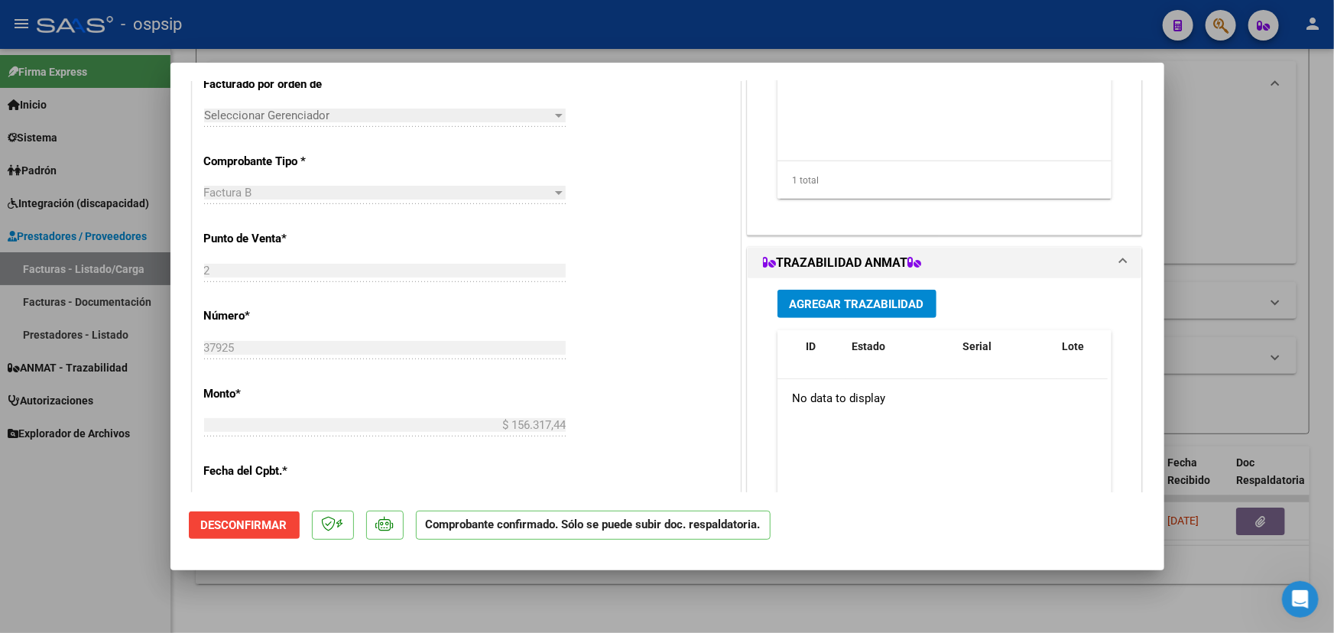
type input "$ 0,00"
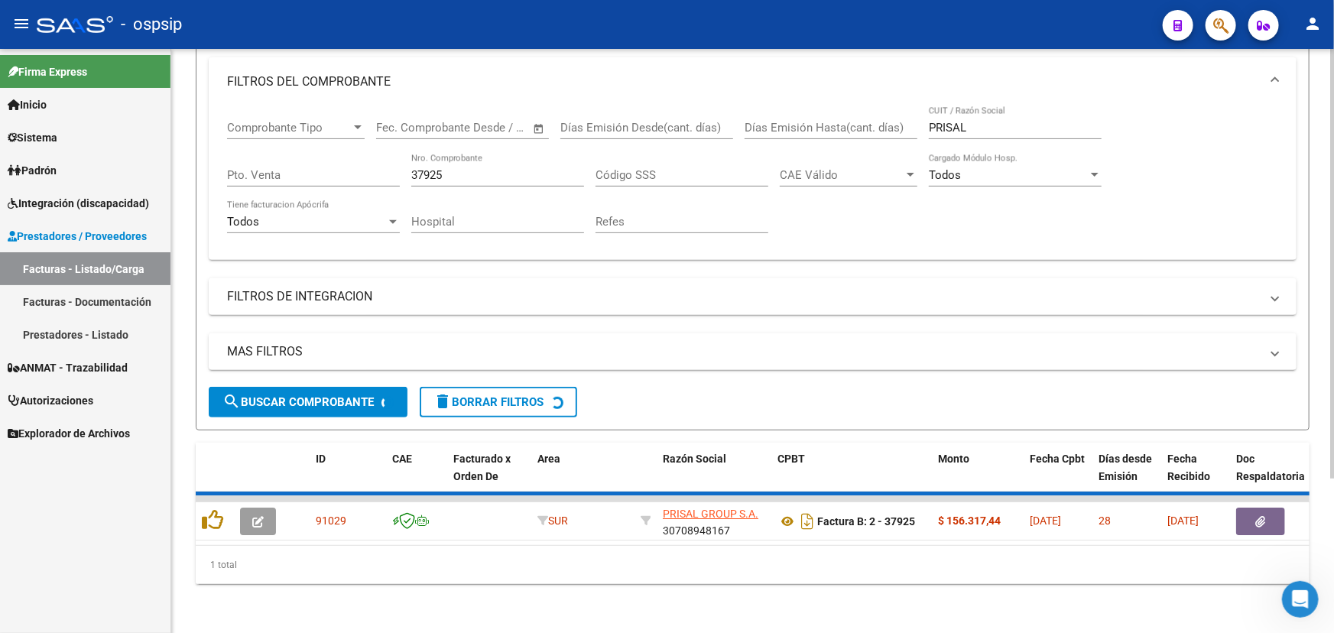
scroll to position [184, 0]
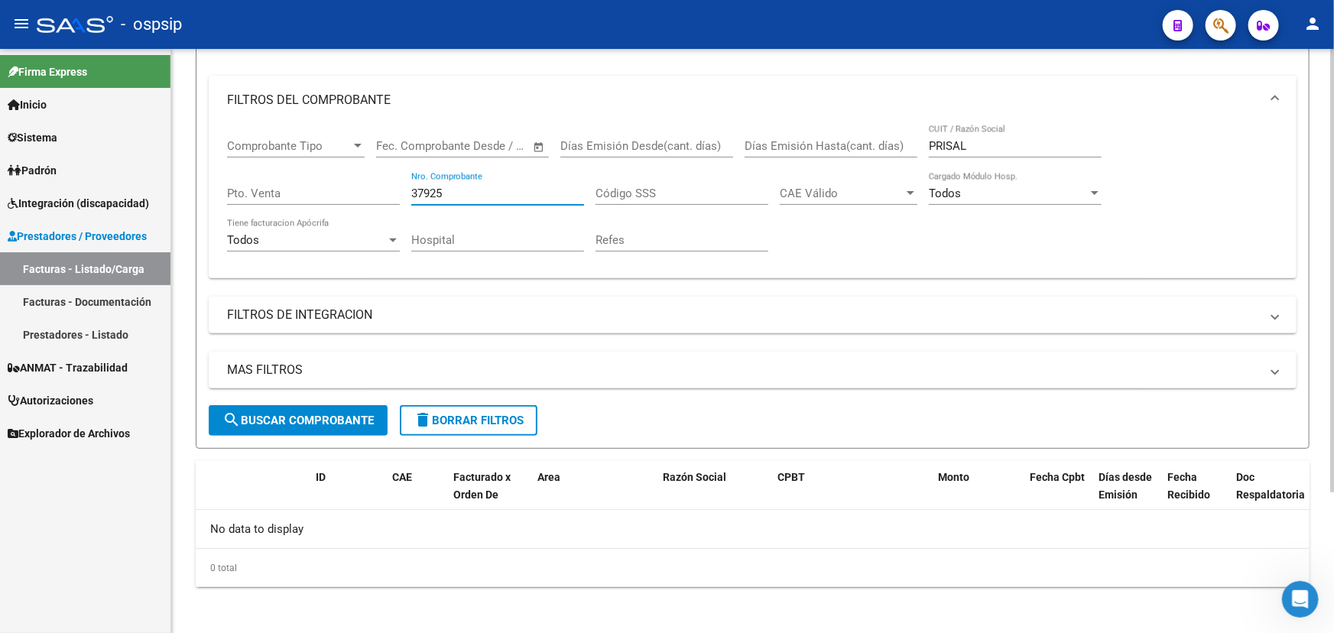
click at [436, 190] on input "37925" at bounding box center [497, 193] width 173 height 14
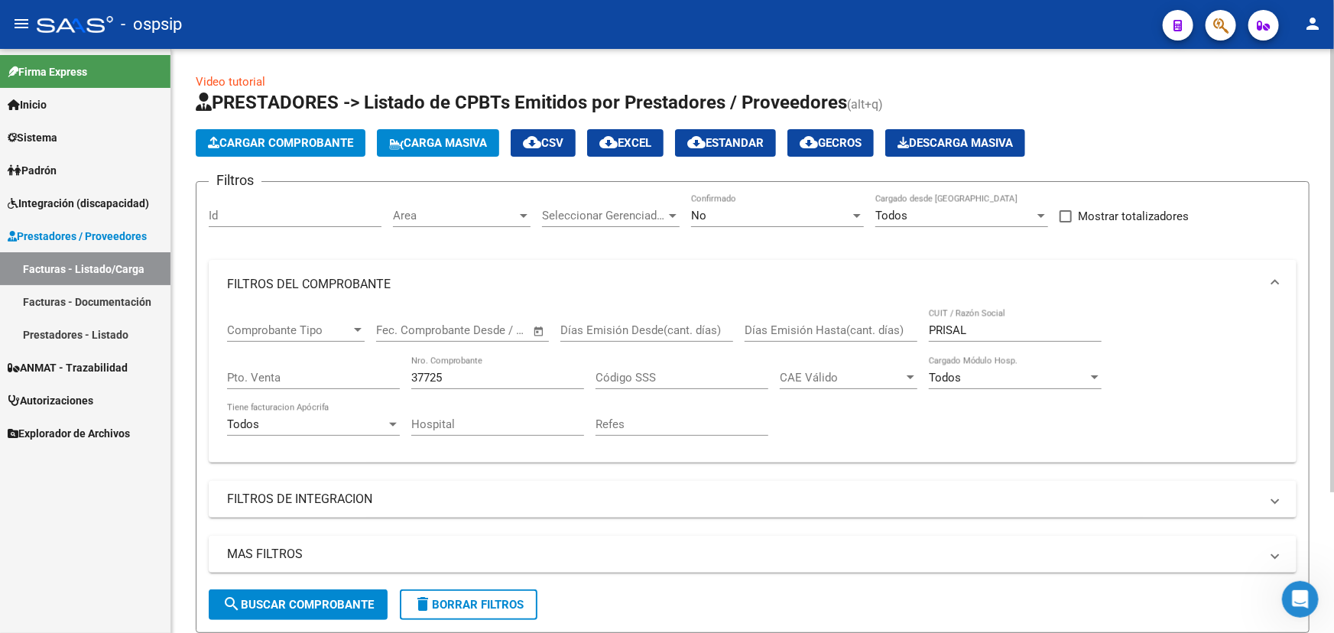
click at [792, 206] on div "No Confirmado" at bounding box center [777, 210] width 173 height 33
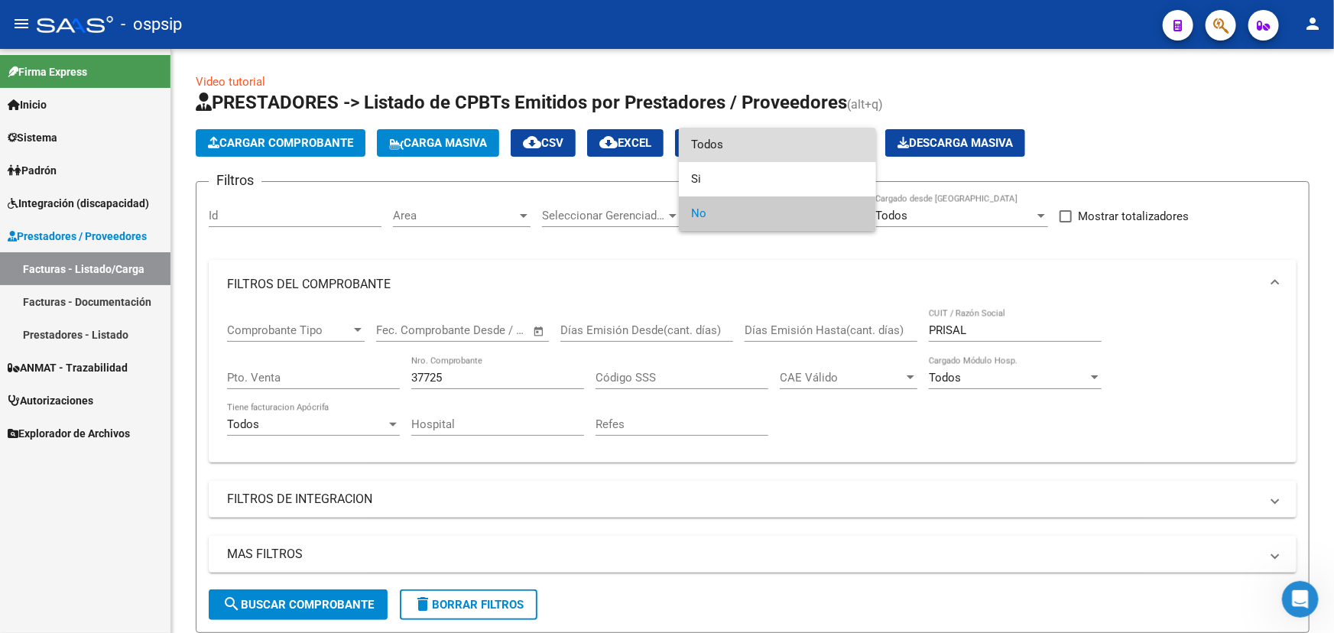
drag, startPoint x: 771, startPoint y: 151, endPoint x: 657, endPoint y: 181, distance: 117.7
click at [770, 151] on span "Todos" at bounding box center [777, 145] width 173 height 34
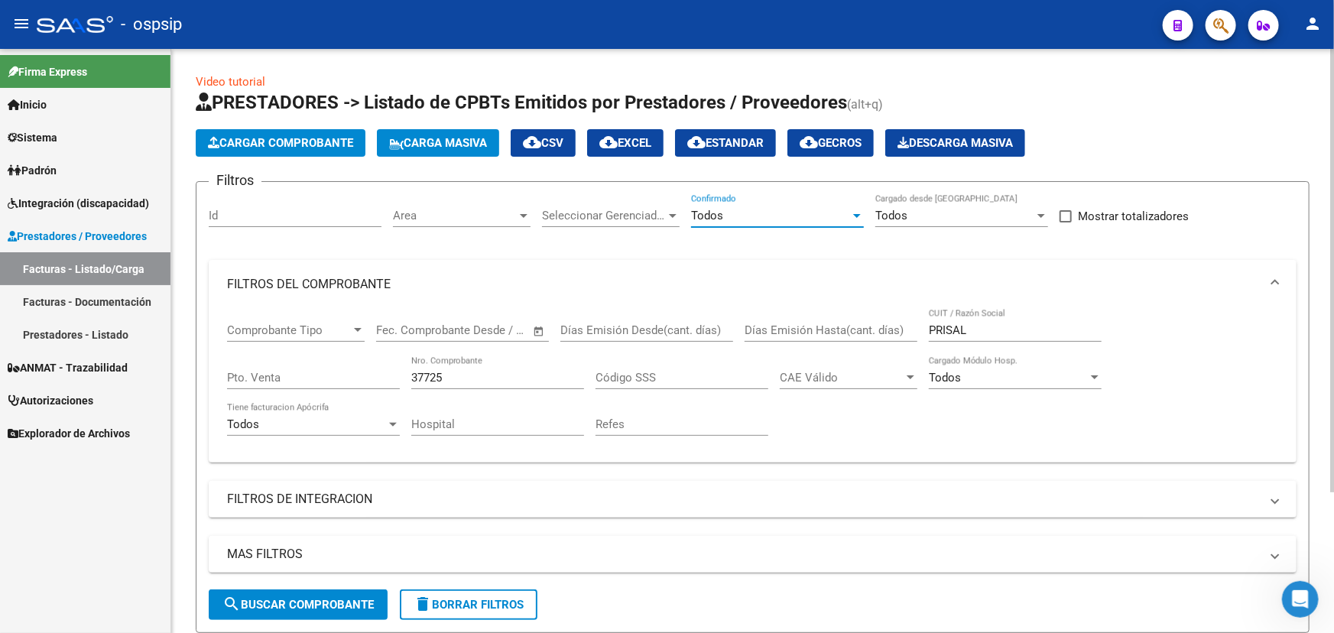
click at [299, 598] on span "search Buscar Comprobante" at bounding box center [297, 605] width 151 height 14
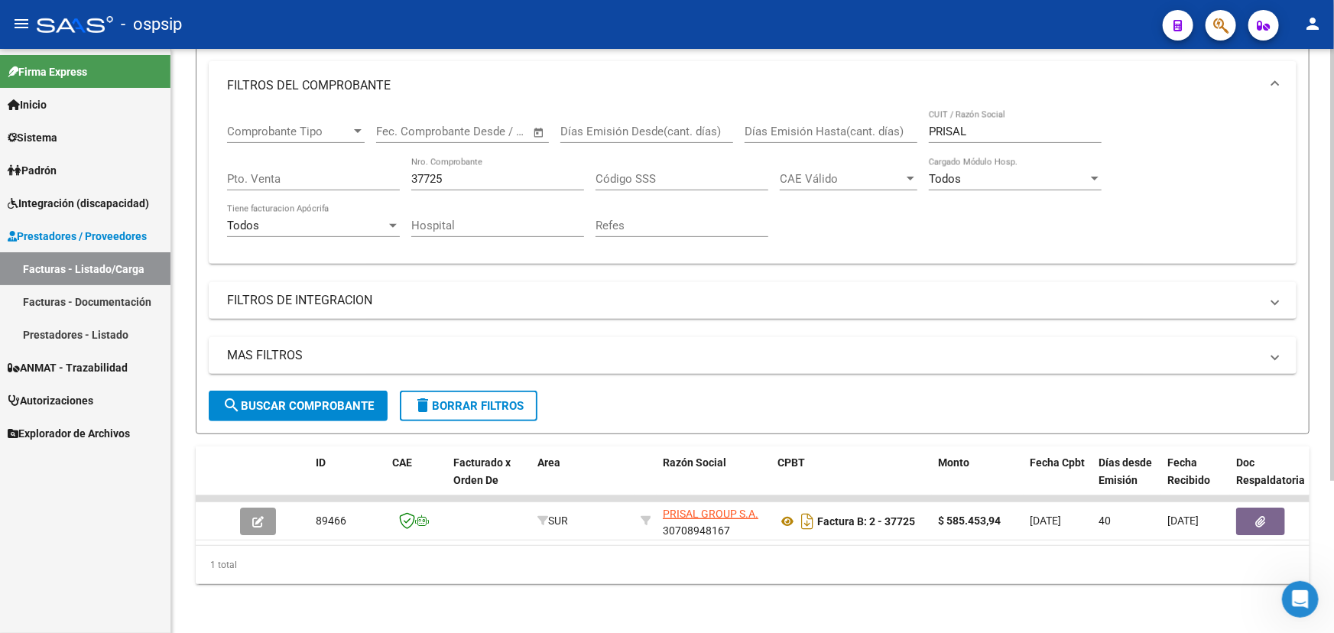
scroll to position [206, 0]
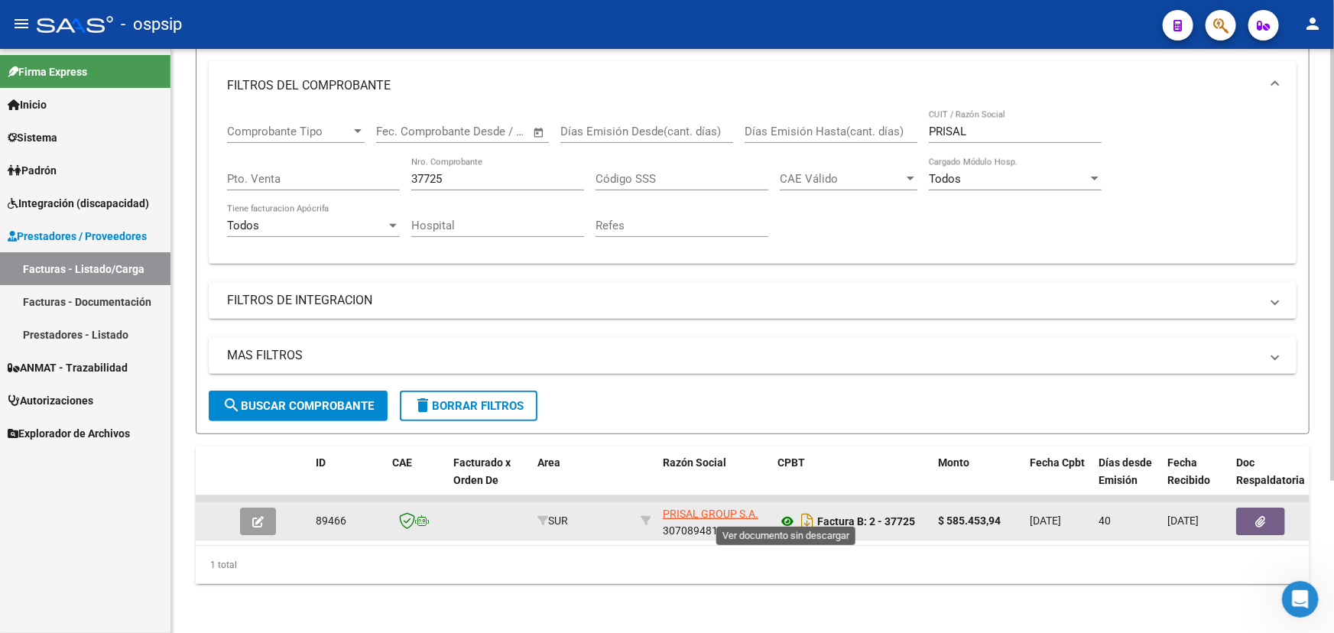
click at [789, 512] on icon at bounding box center [787, 521] width 20 height 18
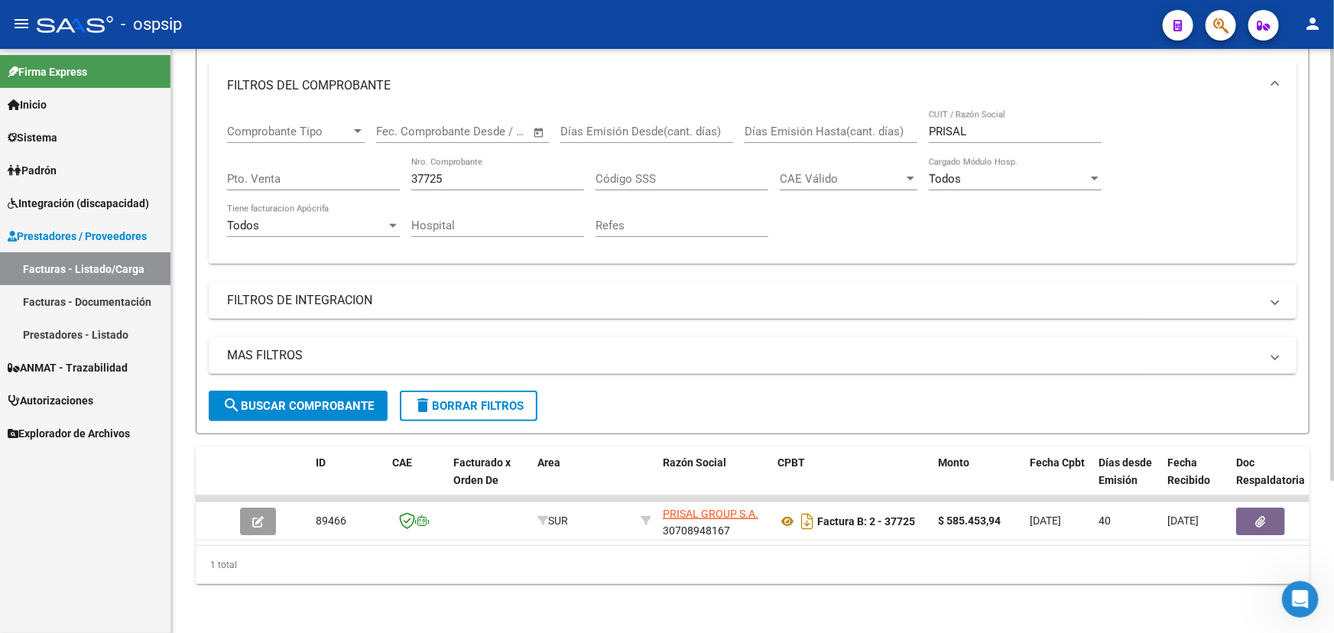
click at [427, 159] on div "37725 Nro. Comprobante" at bounding box center [497, 173] width 173 height 33
click at [431, 172] on input "37725" at bounding box center [497, 179] width 173 height 14
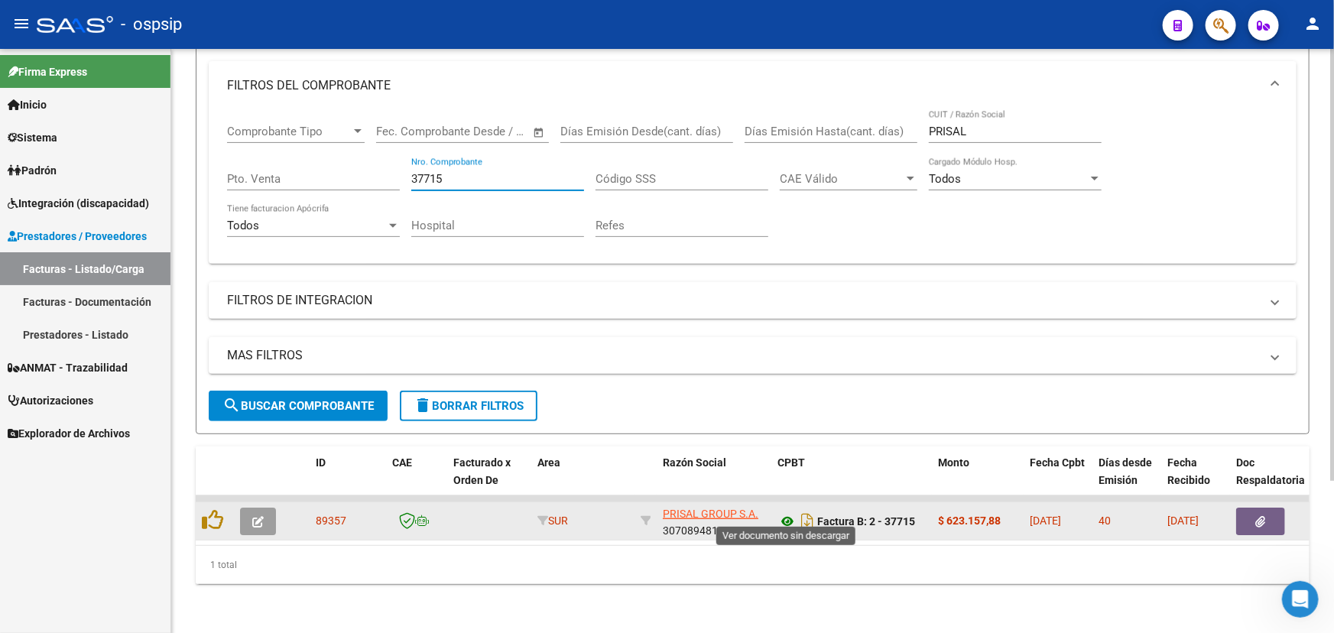
click at [786, 512] on icon at bounding box center [787, 521] width 20 height 18
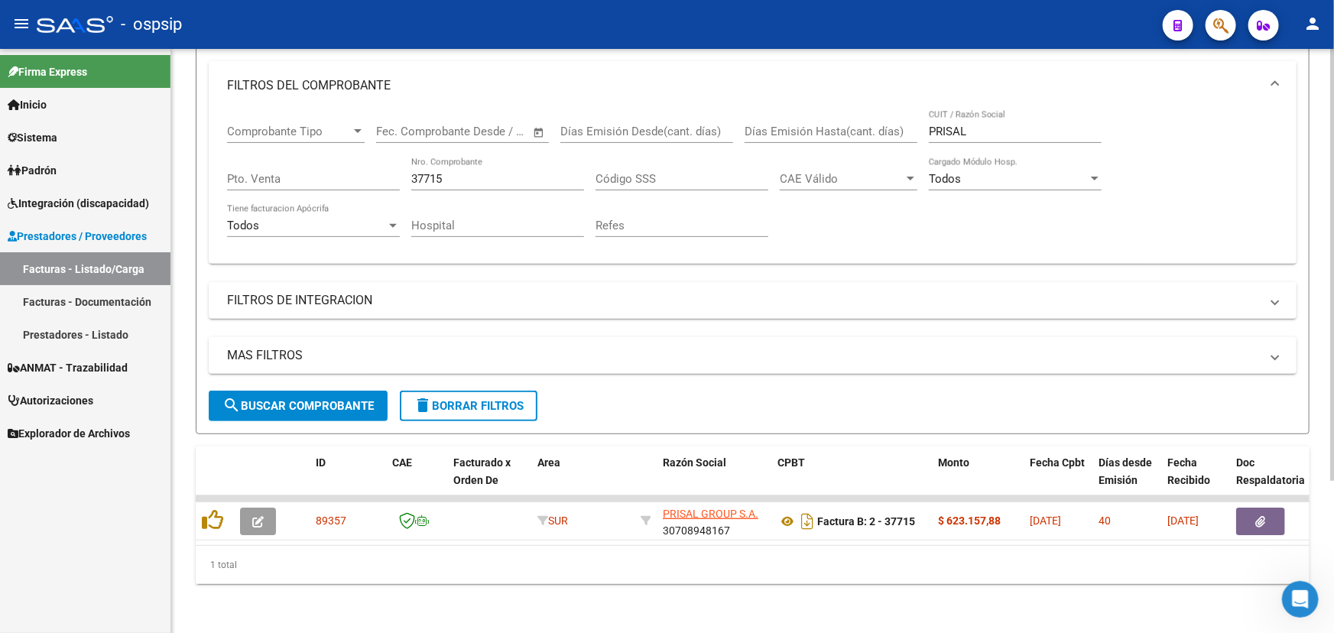
click at [428, 172] on input "37715" at bounding box center [497, 179] width 173 height 14
type input "37993"
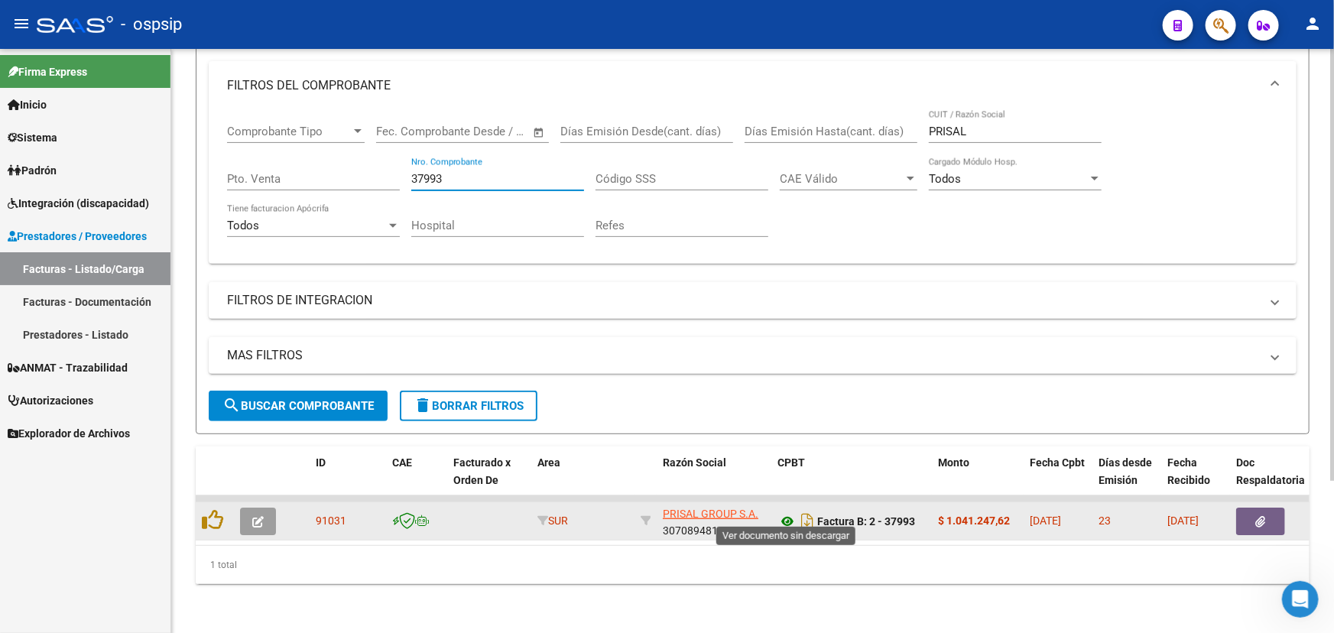
click at [780, 513] on icon at bounding box center [787, 521] width 20 height 18
